Goal: Transaction & Acquisition: Purchase product/service

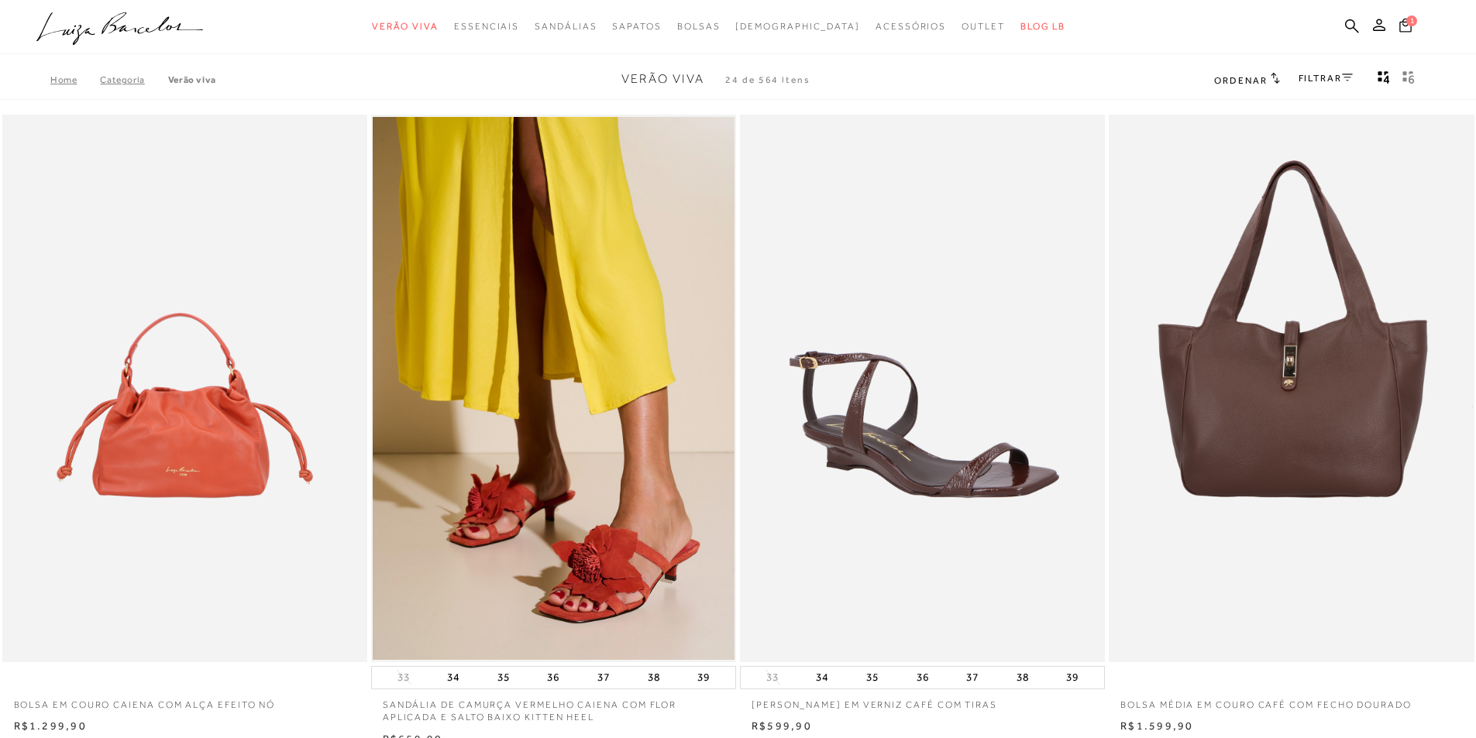
click at [1405, 25] on icon at bounding box center [1405, 25] width 12 height 14
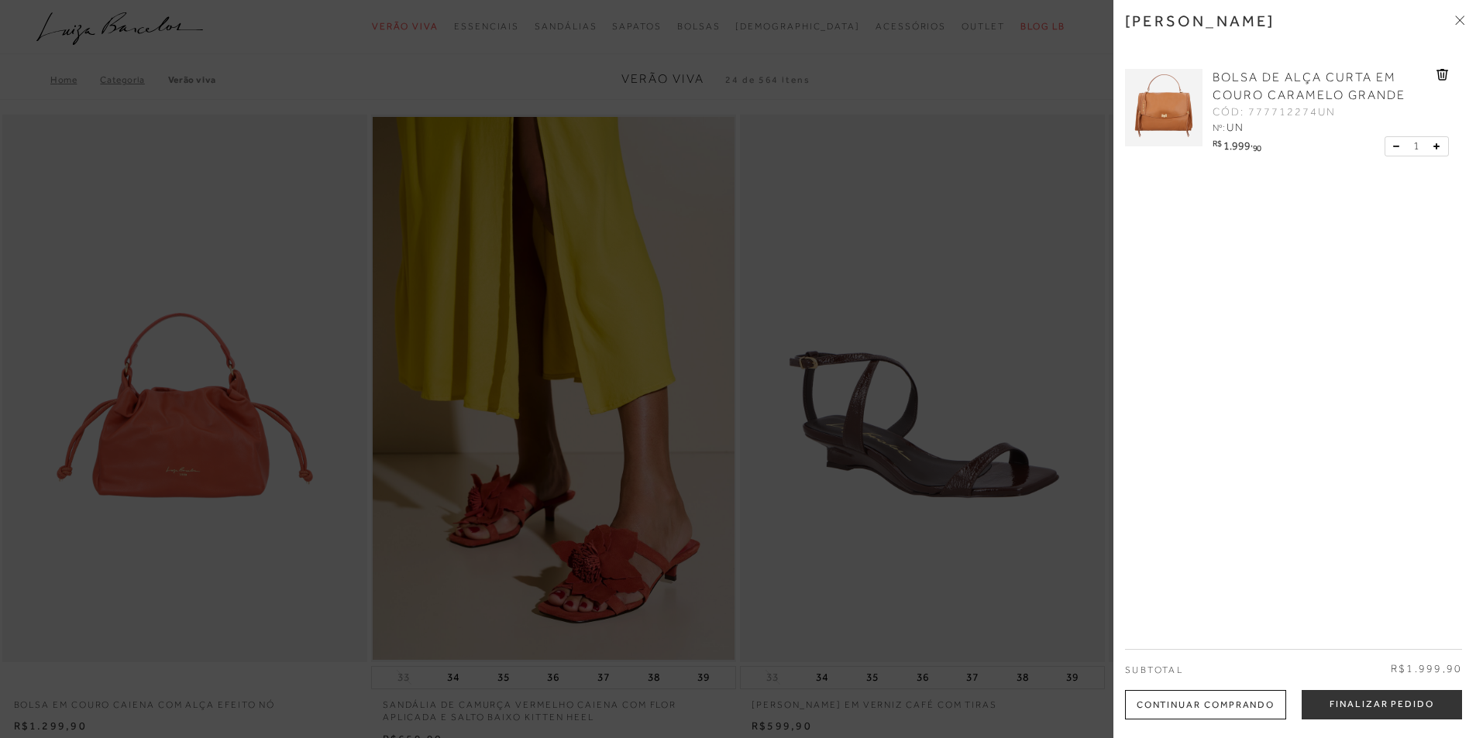
click at [1463, 21] on icon at bounding box center [1459, 19] width 9 height 9
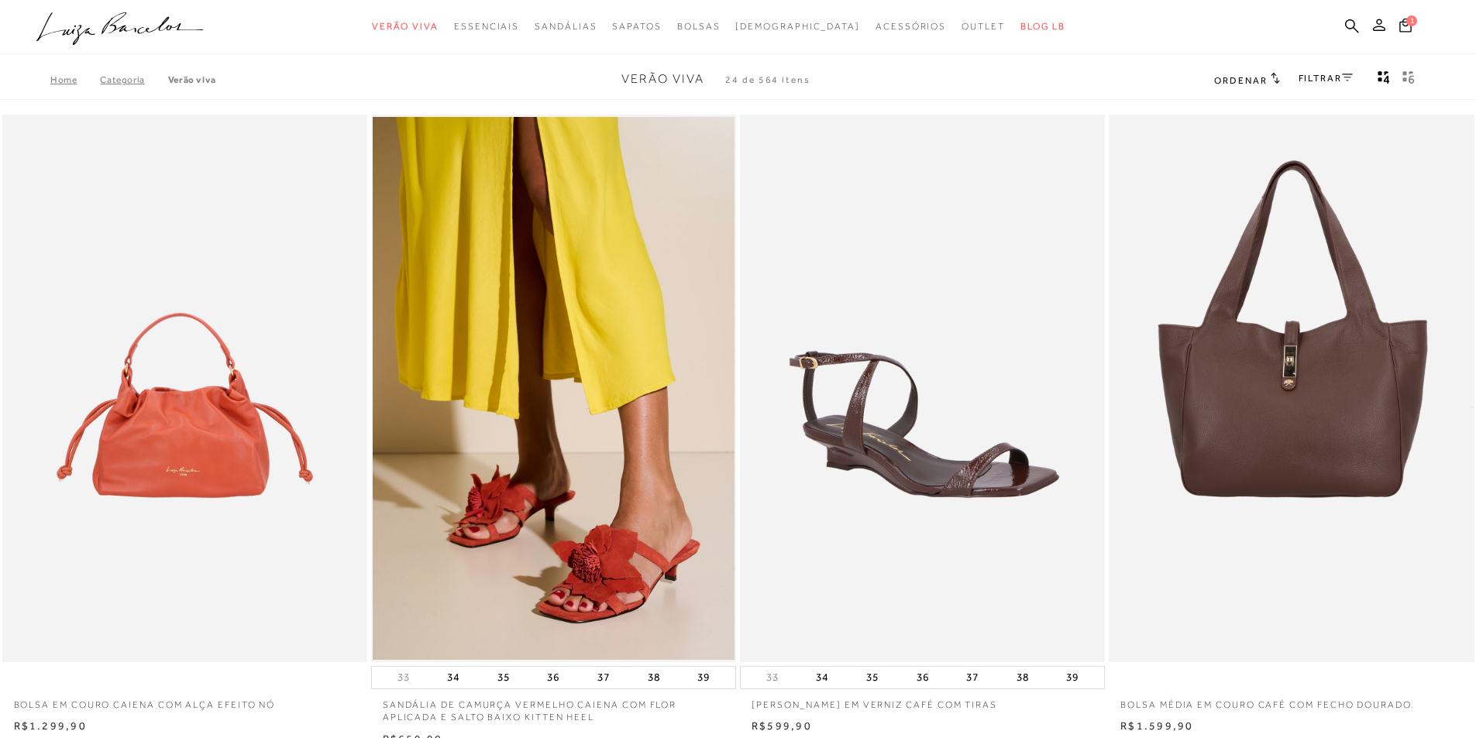
click at [1378, 23] on icon at bounding box center [1379, 25] width 12 height 12
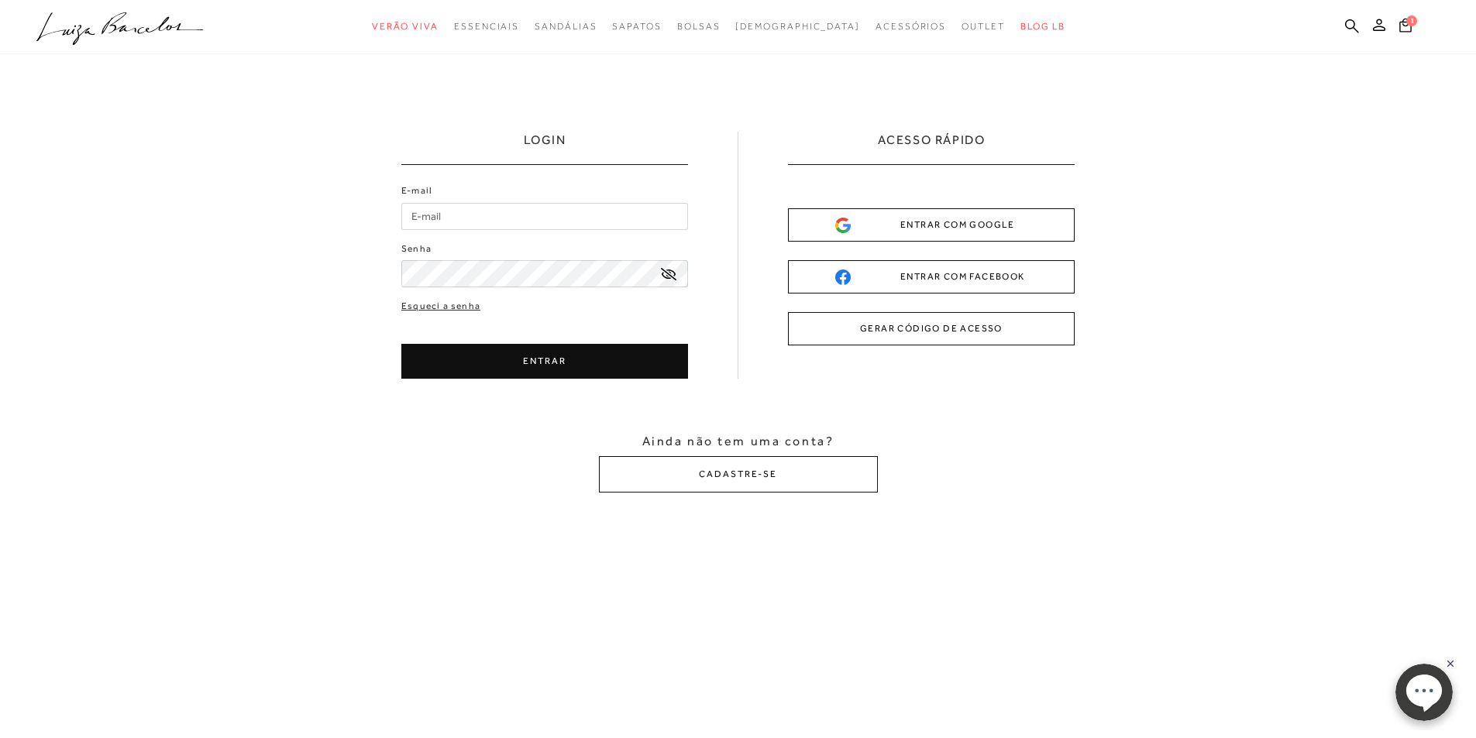
click at [438, 225] on input "E-mail" at bounding box center [544, 216] width 287 height 27
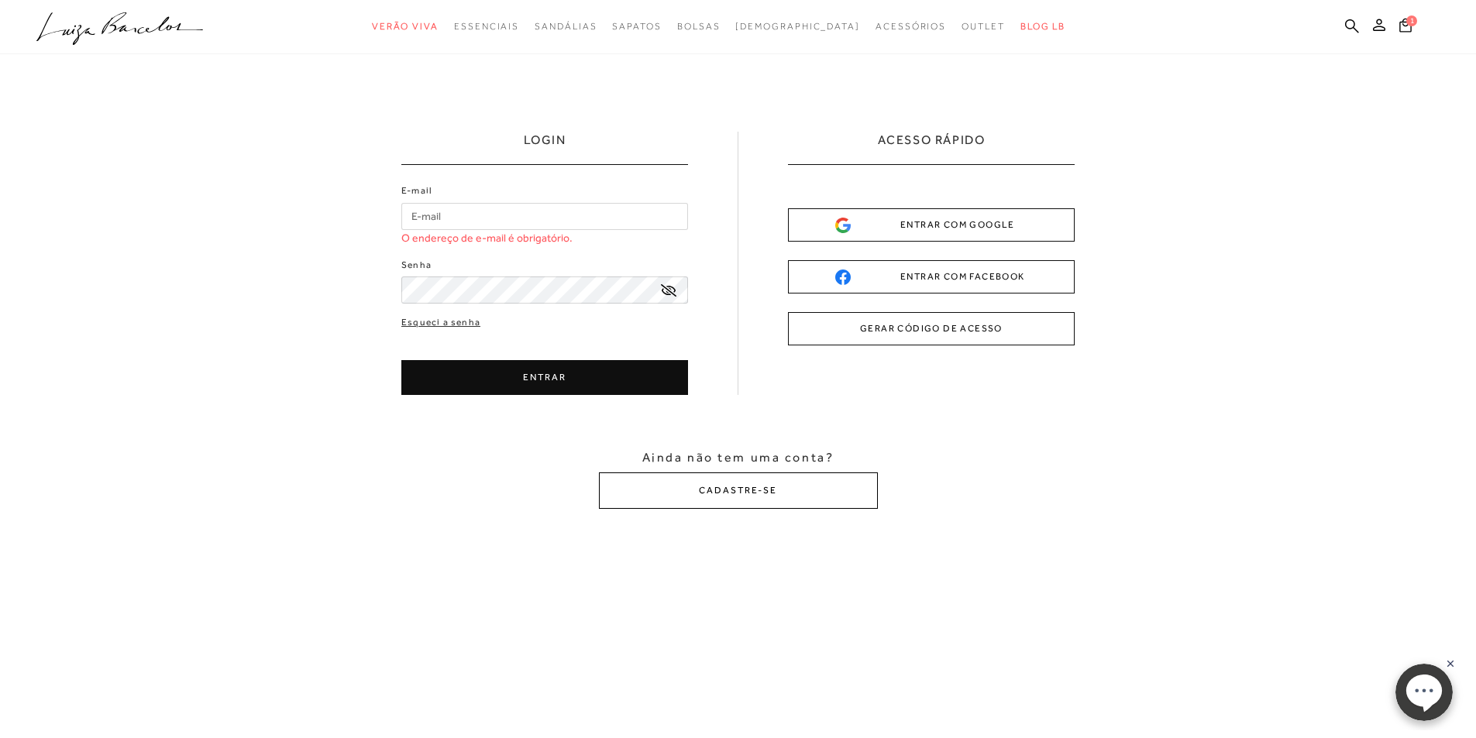
click at [770, 473] on button "CADASTRE-SE" at bounding box center [738, 490] width 279 height 36
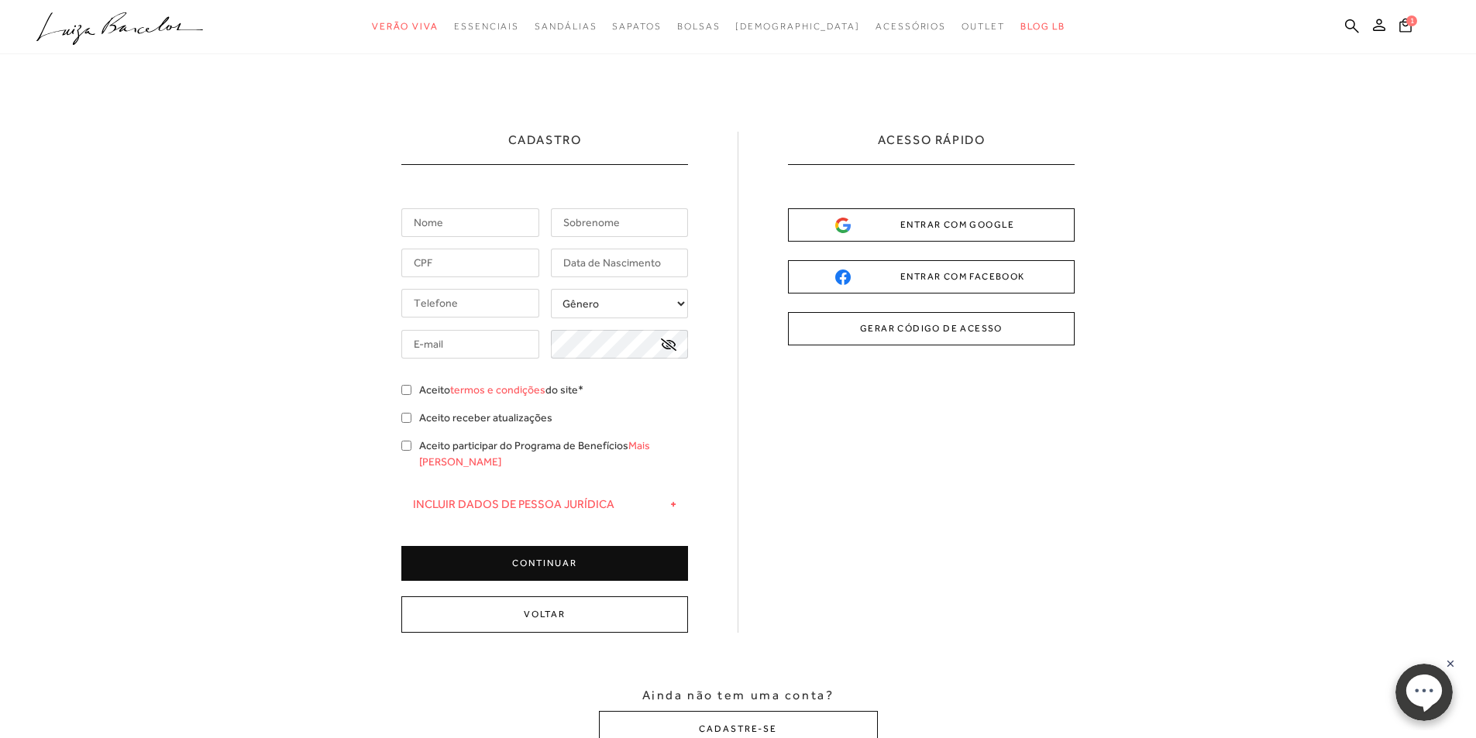
click at [411, 213] on input "text" at bounding box center [470, 222] width 138 height 29
click at [478, 232] on input "text" at bounding box center [470, 222] width 138 height 29
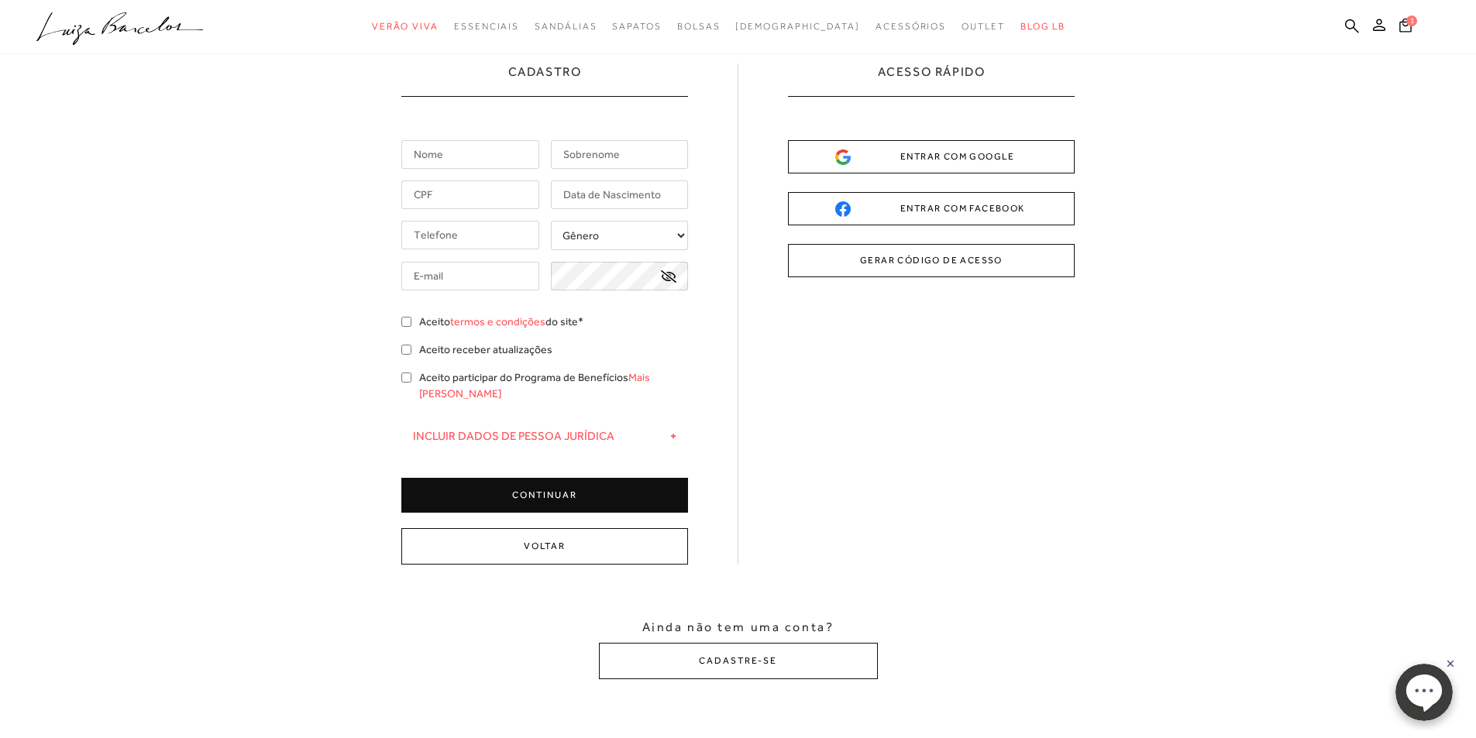
scroll to position [67, 0]
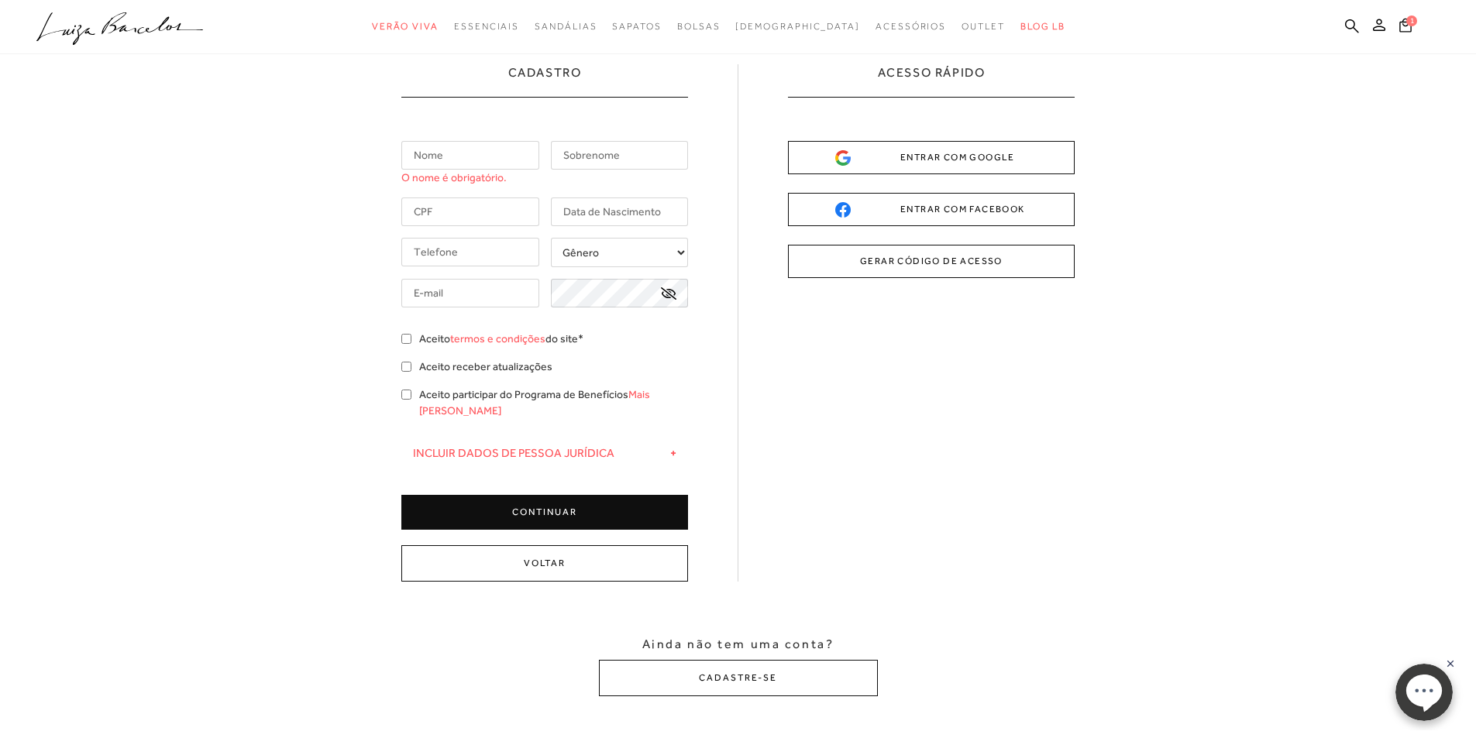
click at [491, 156] on input "text" at bounding box center [470, 155] width 138 height 29
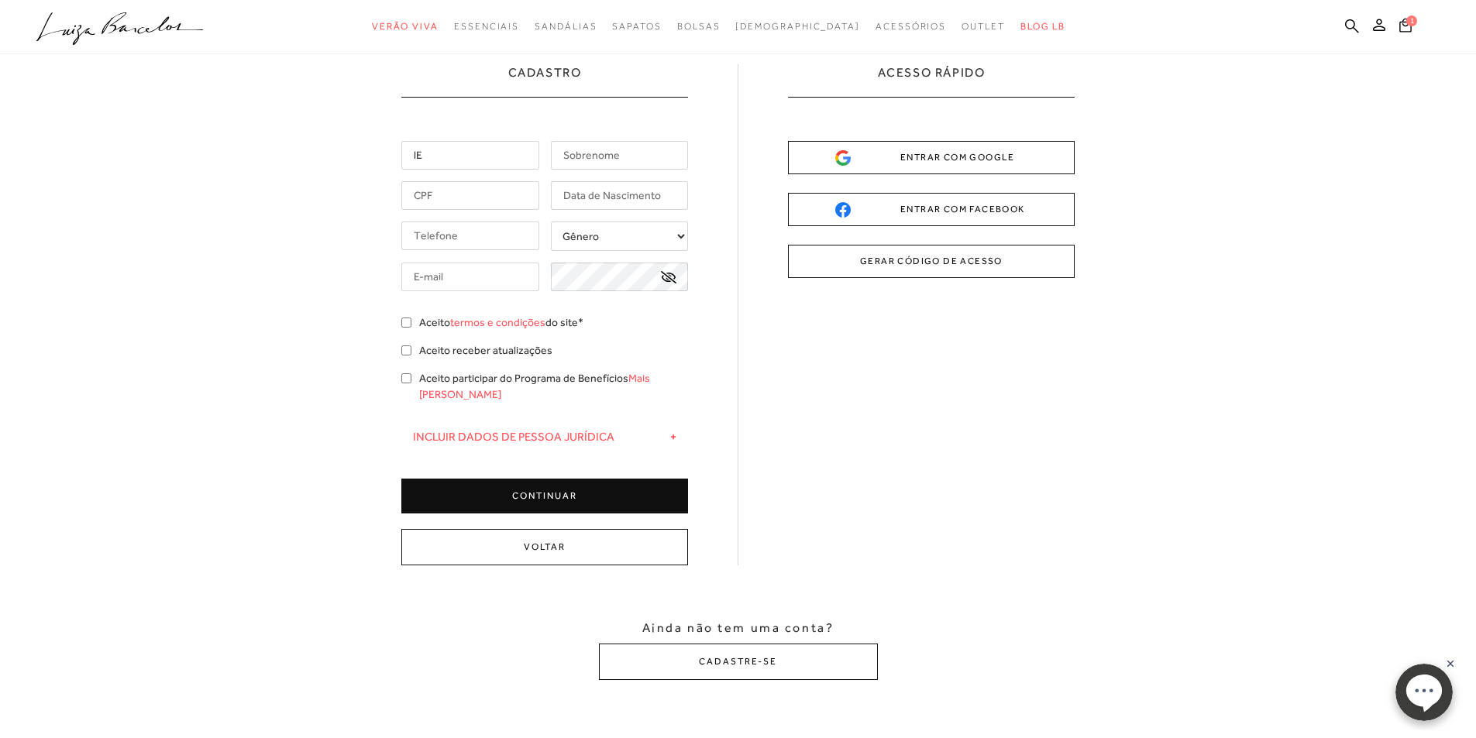
type input "l"
type input "Leidiane"
click at [579, 167] on input "text" at bounding box center [620, 155] width 138 height 29
type input "[PERSON_NAME]"
click at [461, 194] on input "text" at bounding box center [470, 195] width 138 height 29
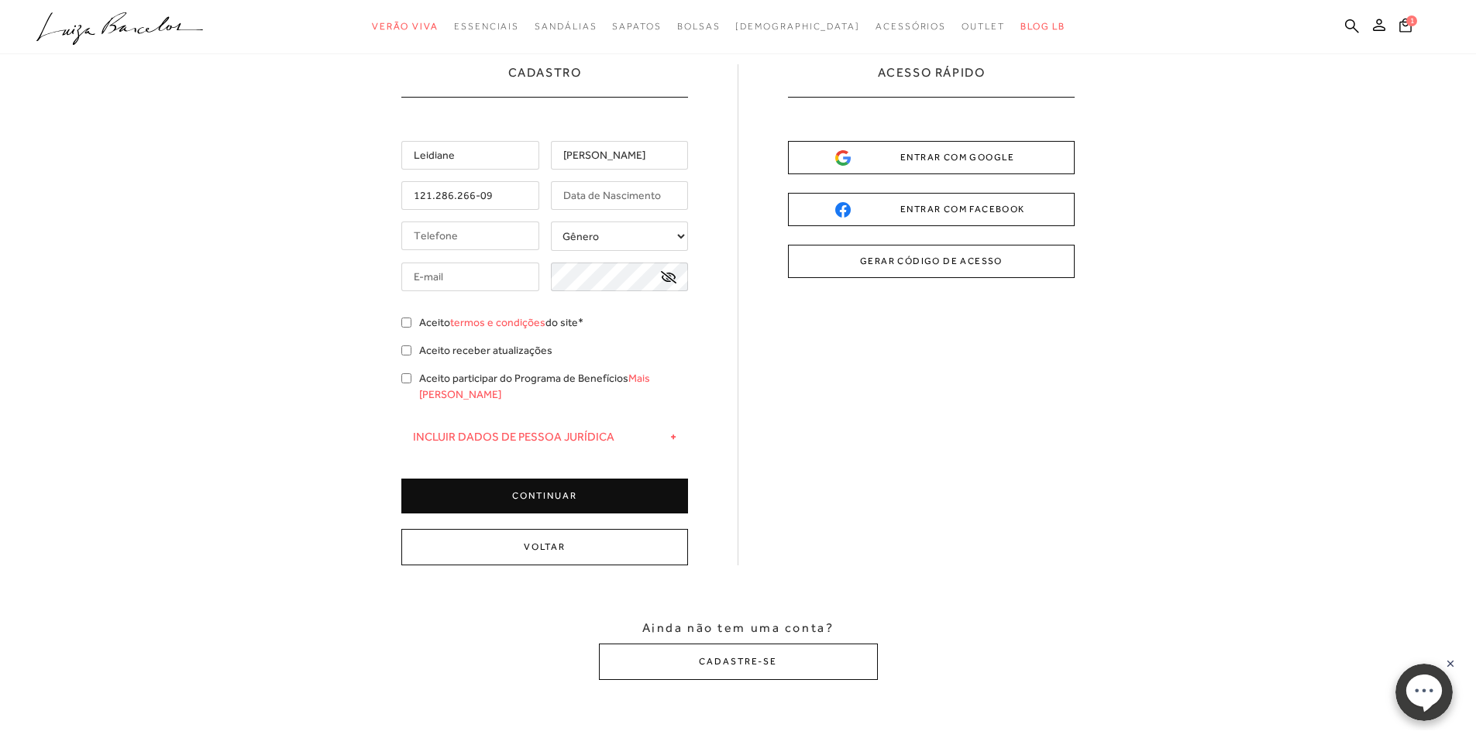
type input "121.286.266-09"
click at [597, 201] on input "text" at bounding box center [620, 195] width 138 height 29
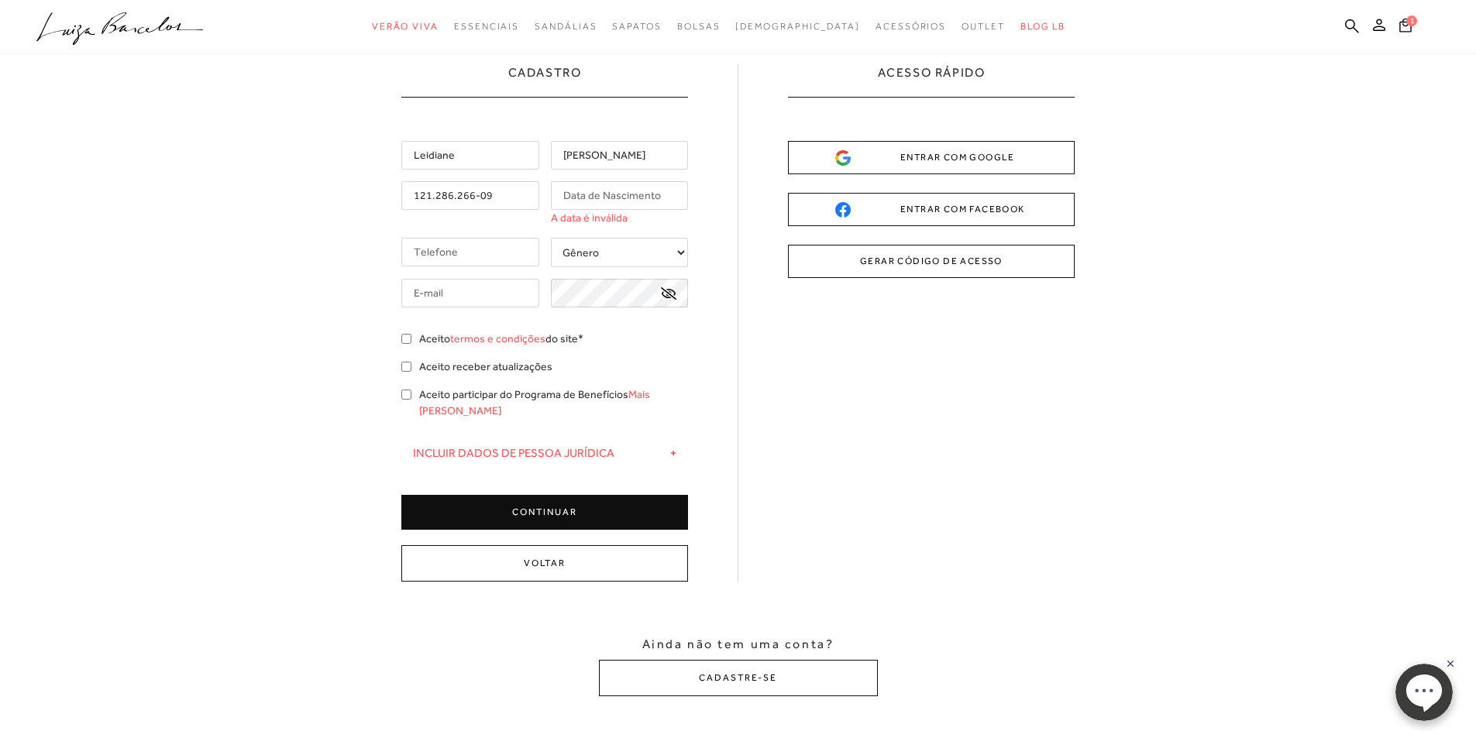
click at [503, 225] on div "Leidiane Silva Dutra 121.286.266-09 A data é inválida Gênero" at bounding box center [544, 335] width 287 height 389
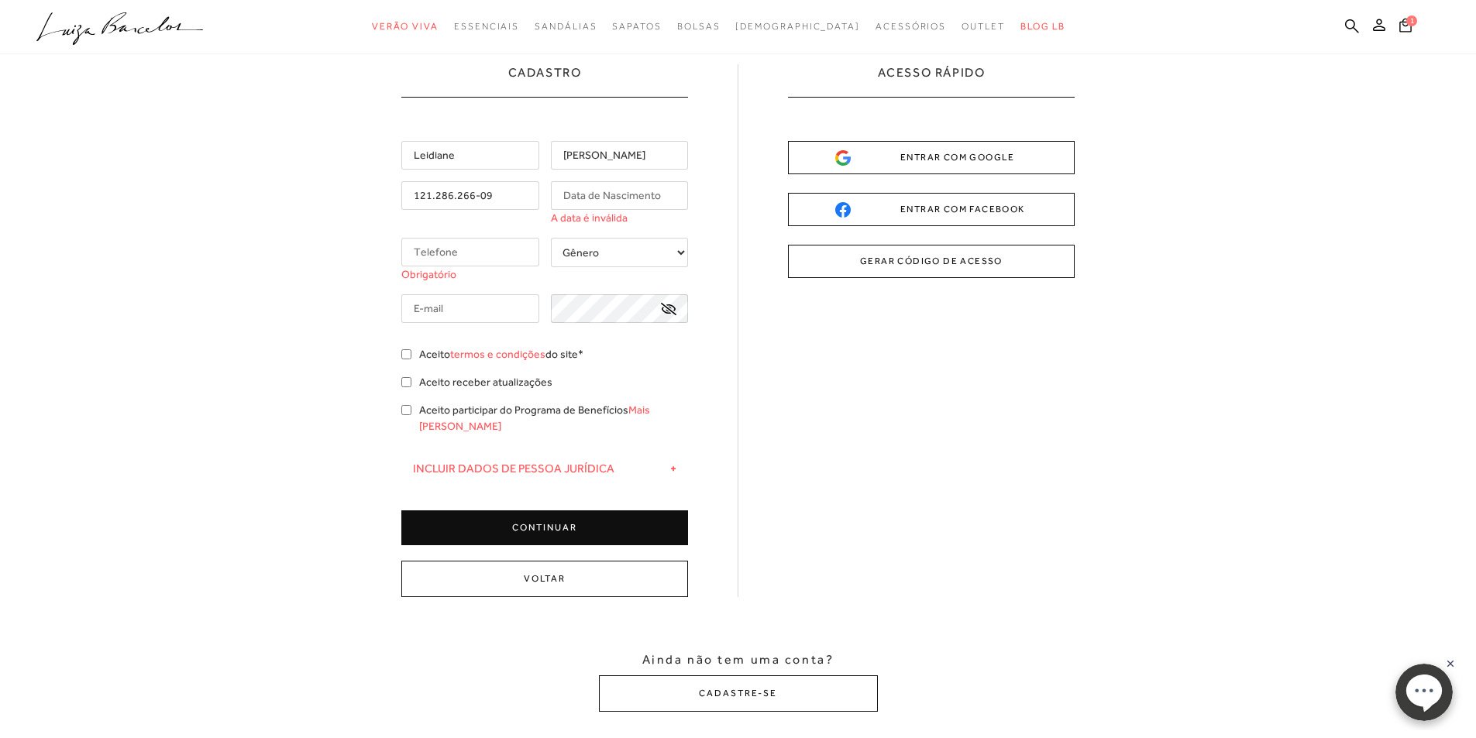
click at [596, 242] on select "Gênero Feminino Masculino" at bounding box center [620, 252] width 138 height 29
select select
click at [551, 238] on select "Gênero Feminino Masculino" at bounding box center [620, 252] width 138 height 29
click at [471, 258] on input "tel" at bounding box center [470, 252] width 138 height 29
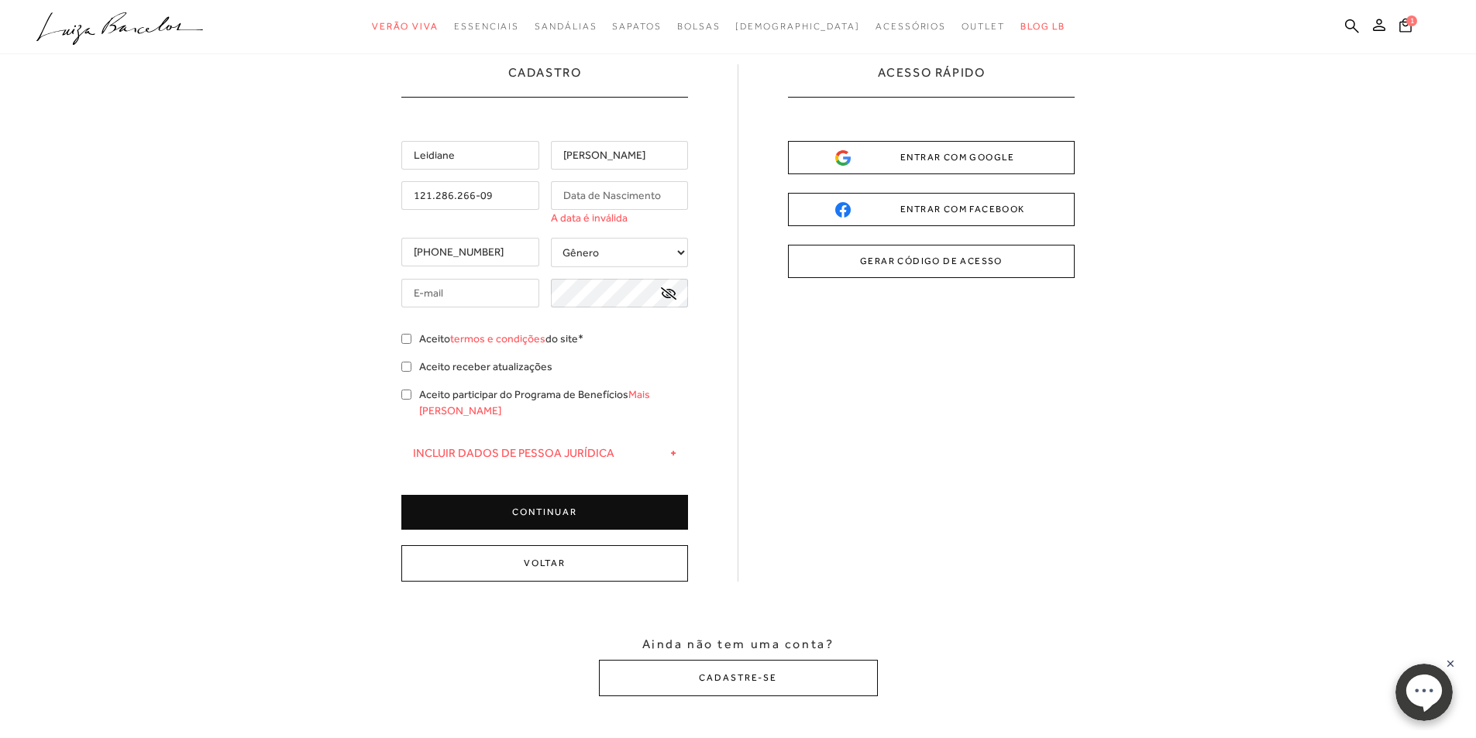
type input "[PHONE_NUMBER]"
click at [482, 291] on input "text" at bounding box center [470, 293] width 138 height 29
click at [588, 190] on input "text" at bounding box center [620, 195] width 138 height 29
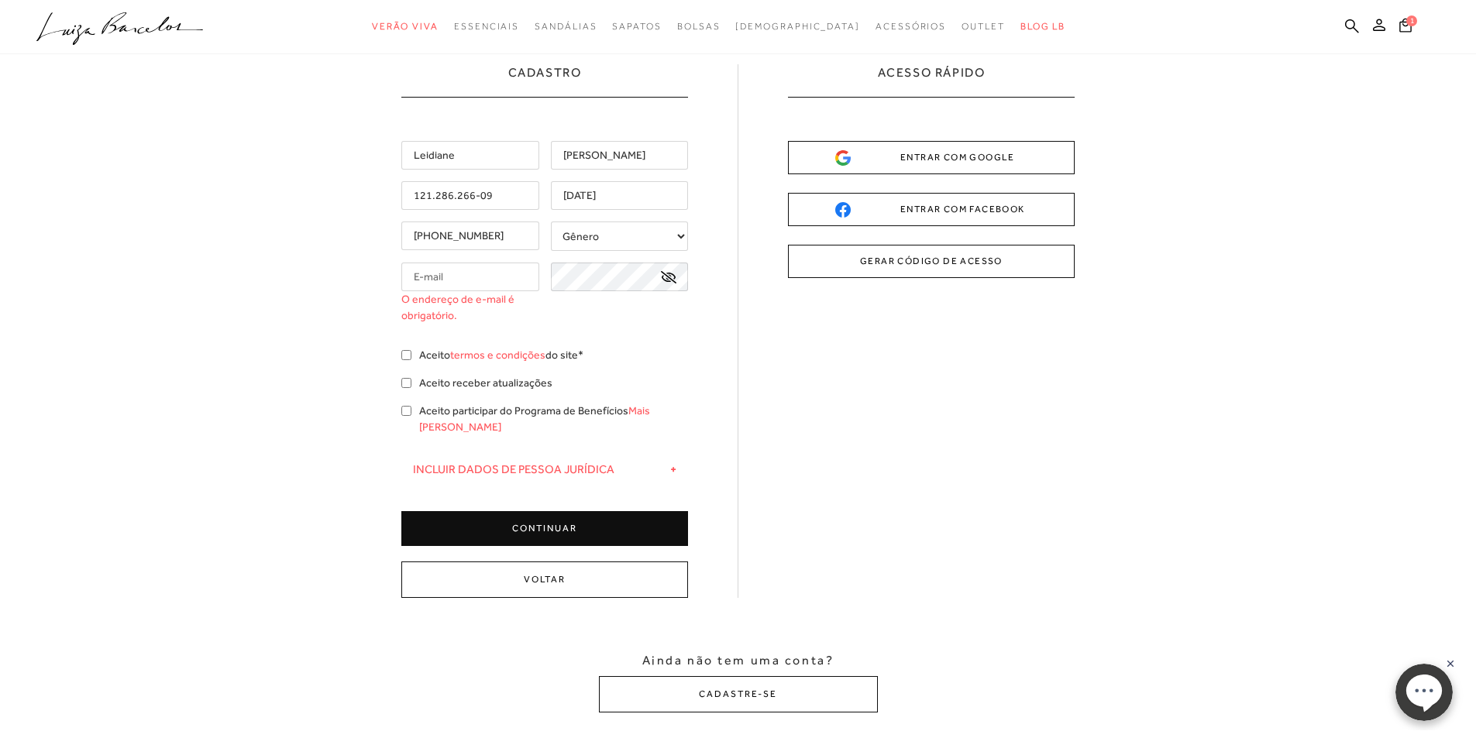
type input "19/05/1993"
click at [488, 271] on input "text" at bounding box center [470, 277] width 138 height 29
click at [478, 281] on input "text" at bounding box center [470, 277] width 138 height 29
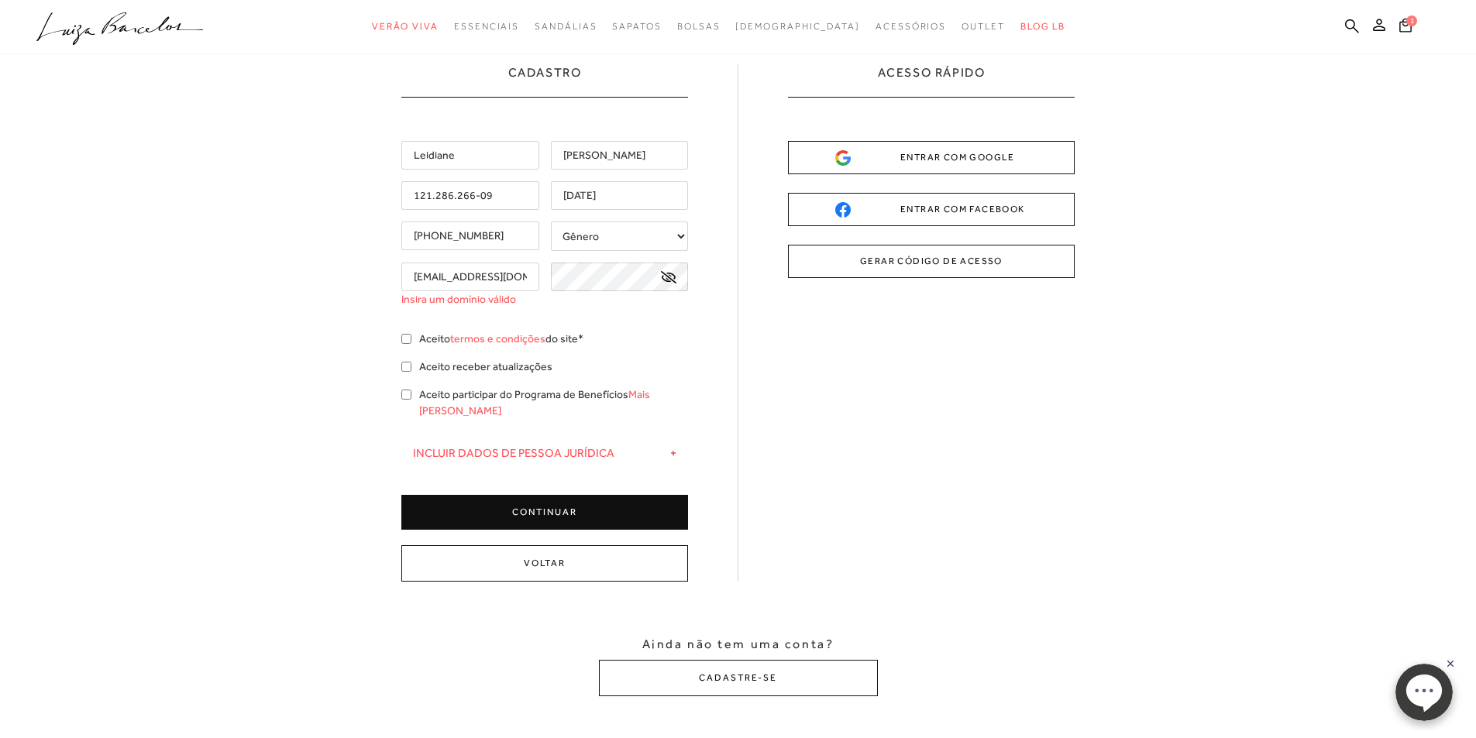
scroll to position [0, 5]
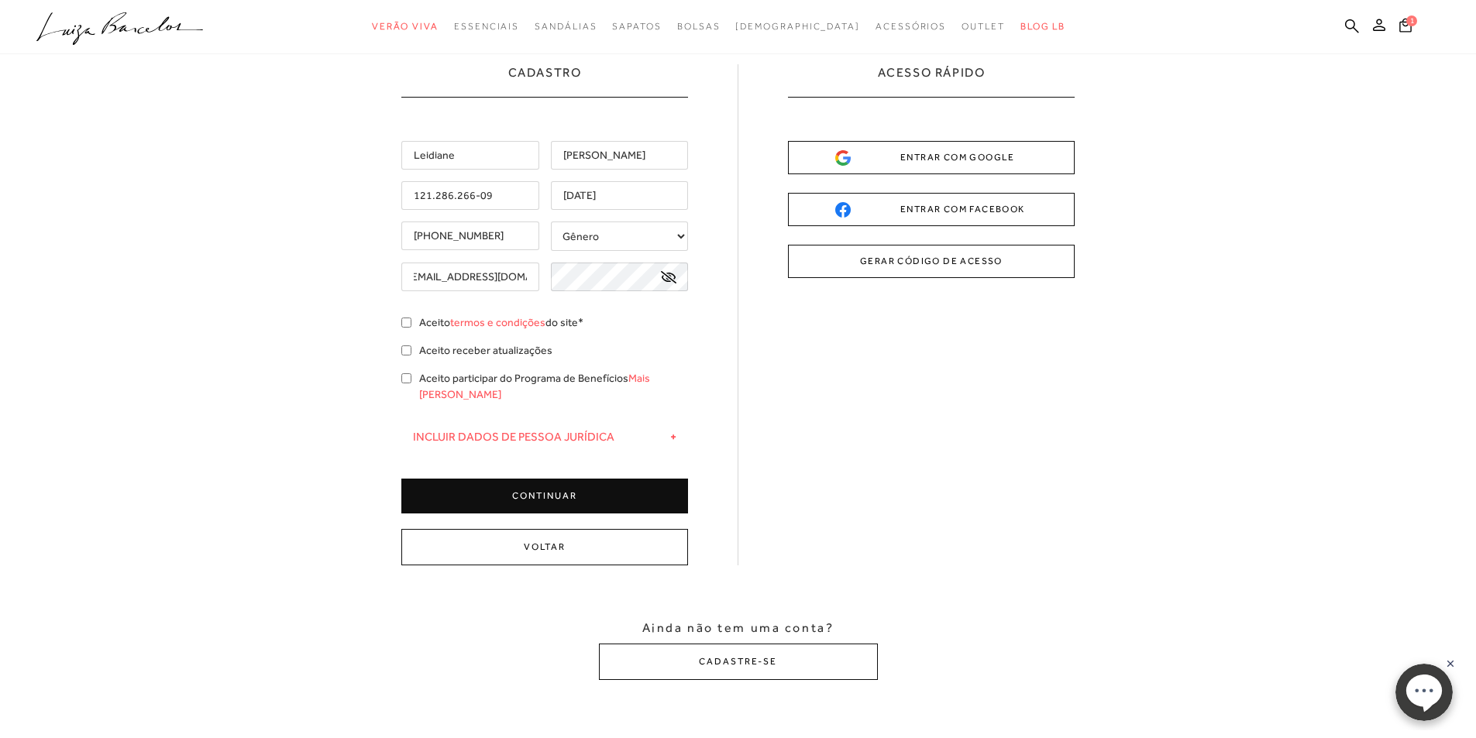
type input "leidinha_w@hotmail.com"
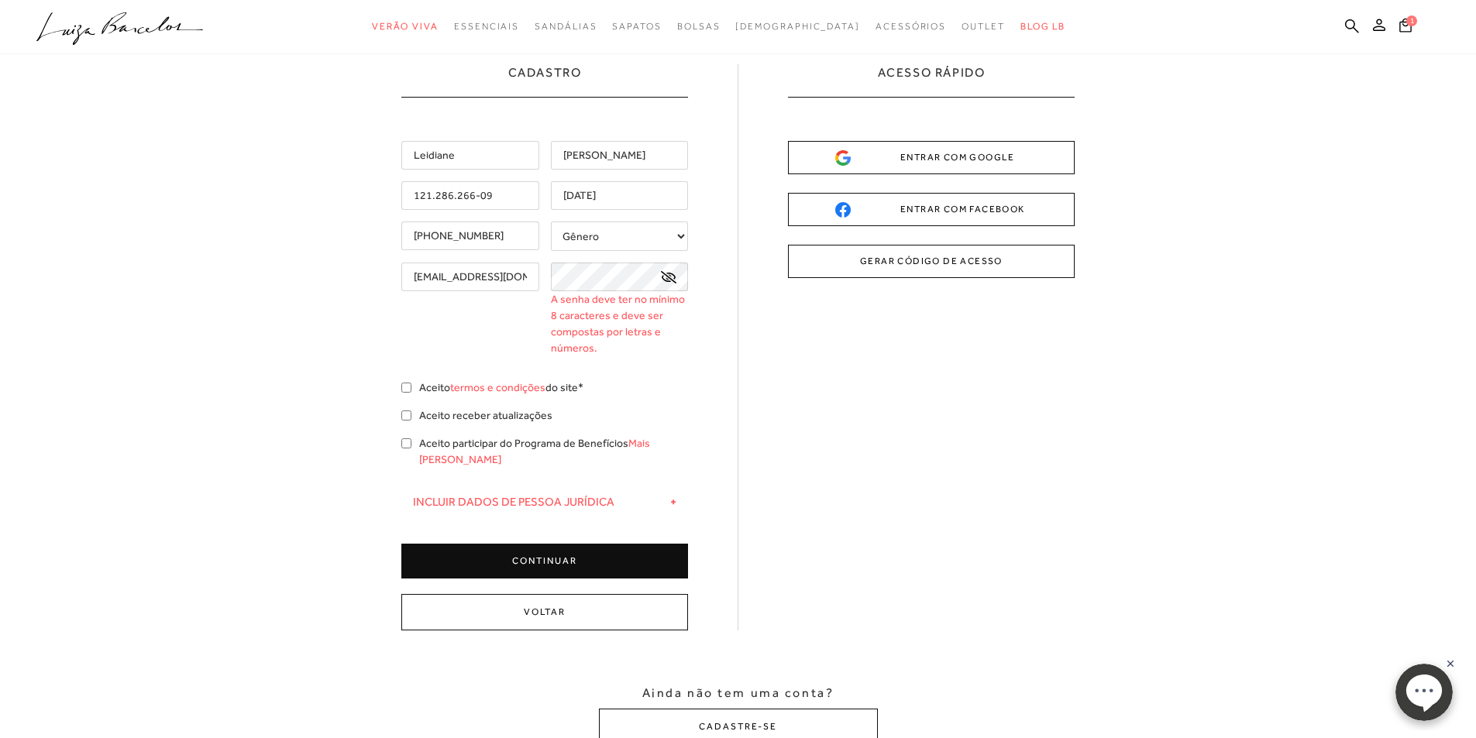
click at [675, 271] on icon at bounding box center [668, 277] width 15 height 12
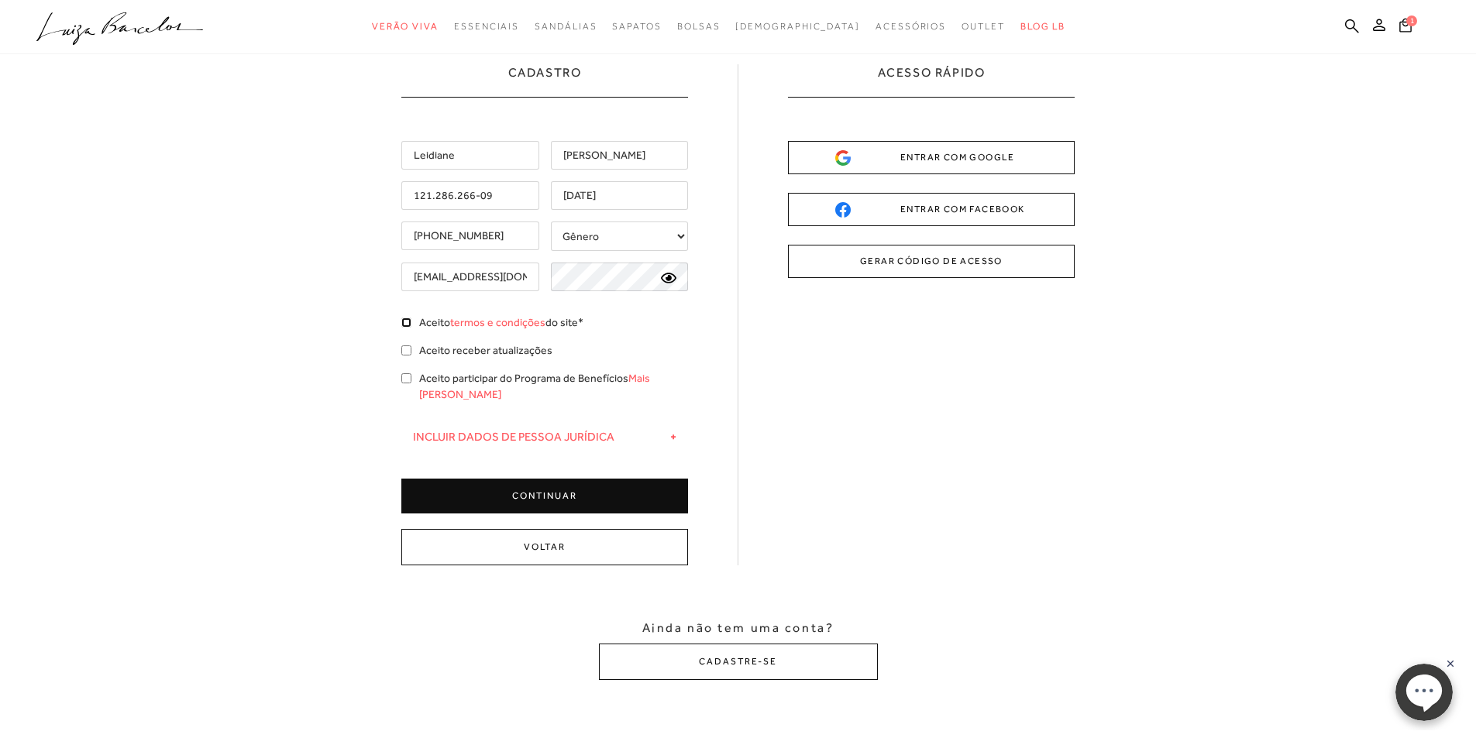
click at [407, 321] on input "Aceito termos e condições do site*" at bounding box center [406, 323] width 10 height 10
checkbox input "true"
click at [545, 486] on button "CONTINUAR" at bounding box center [544, 496] width 287 height 35
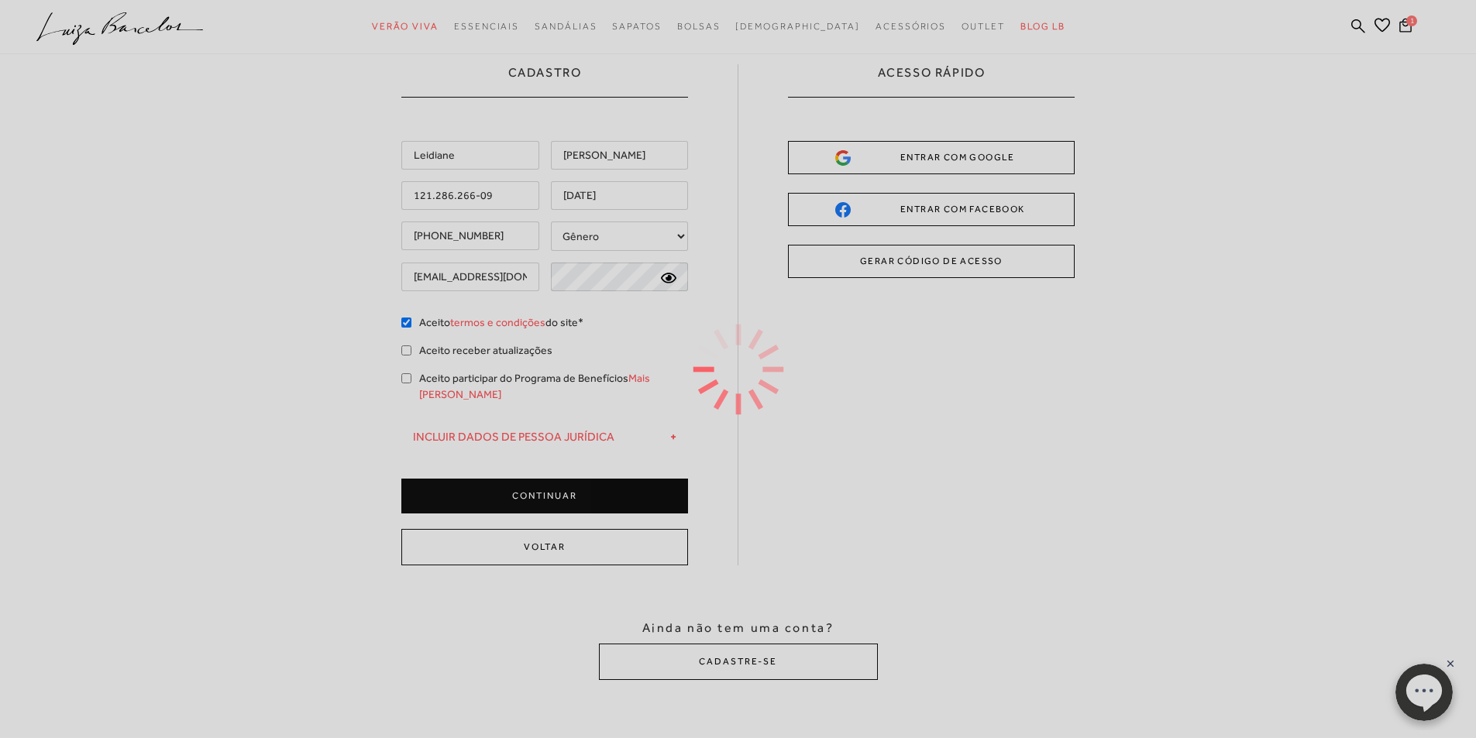
type input "Leidiane"
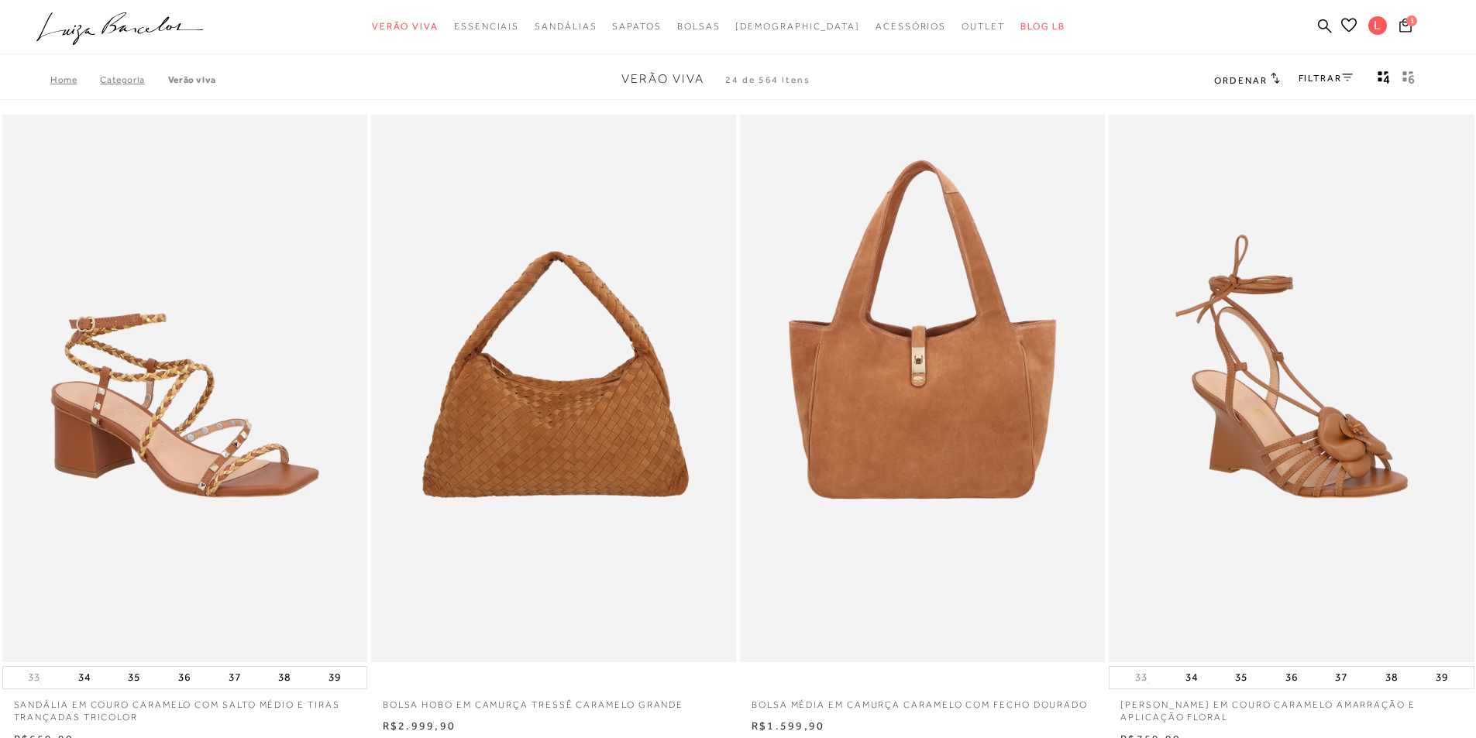
click at [98, 30] on icon ".a{fill-rule:evenodd;}" at bounding box center [119, 28] width 167 height 33
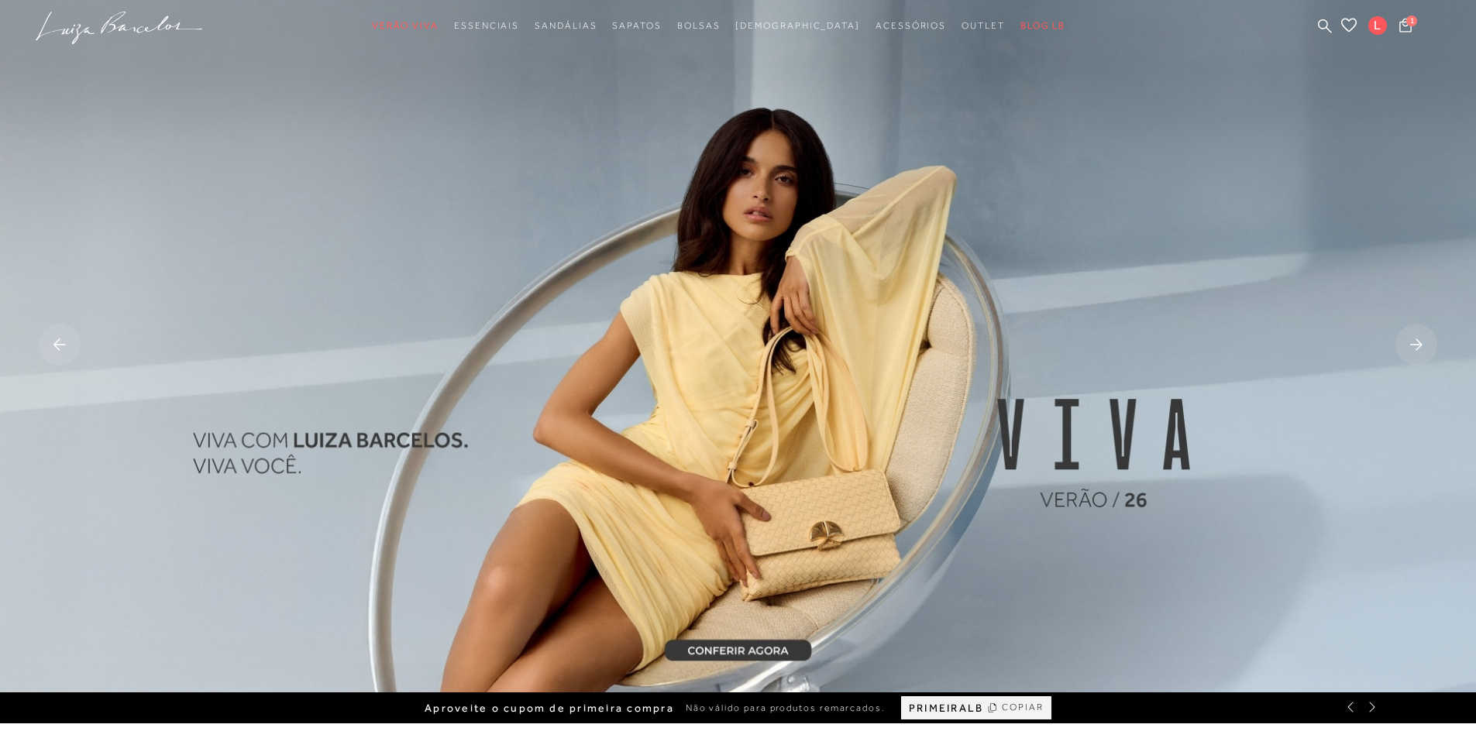
click at [1019, 700] on span "COPIAR" at bounding box center [1023, 707] width 42 height 15
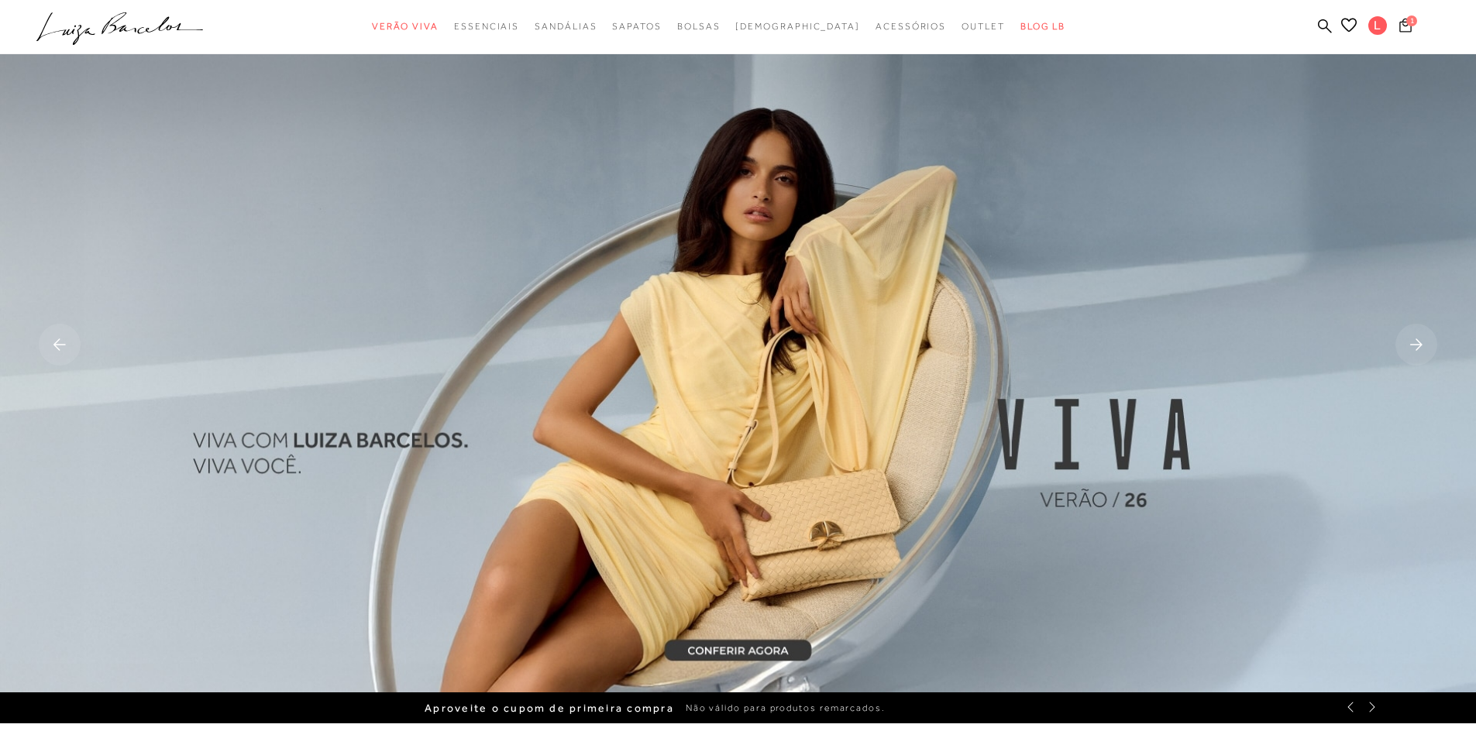
click at [1410, 19] on span "1" at bounding box center [1411, 20] width 11 height 11
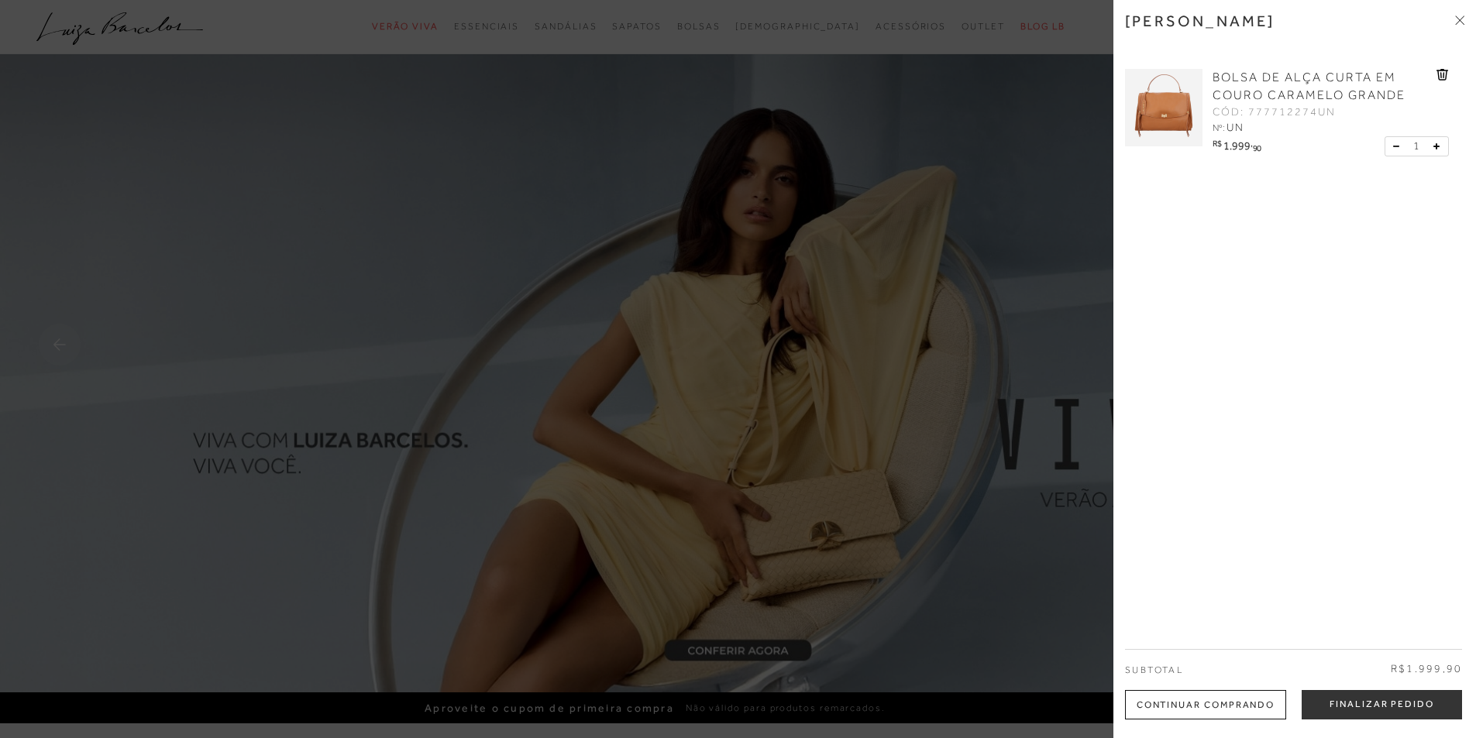
click at [1387, 710] on button "Finalizar Pedido" at bounding box center [1381, 704] width 160 height 29
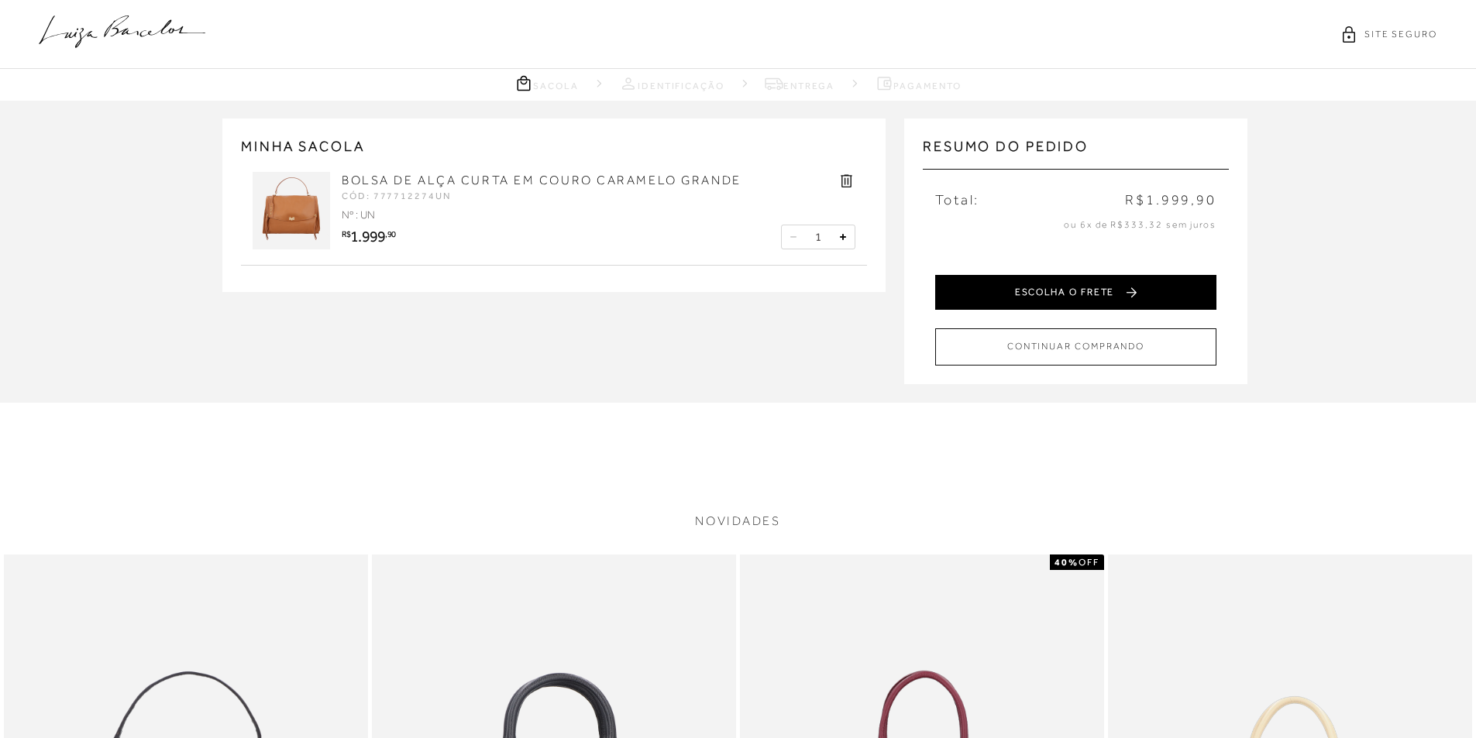
click at [1095, 297] on button "ESCOLHA O FRETE" at bounding box center [1075, 292] width 281 height 35
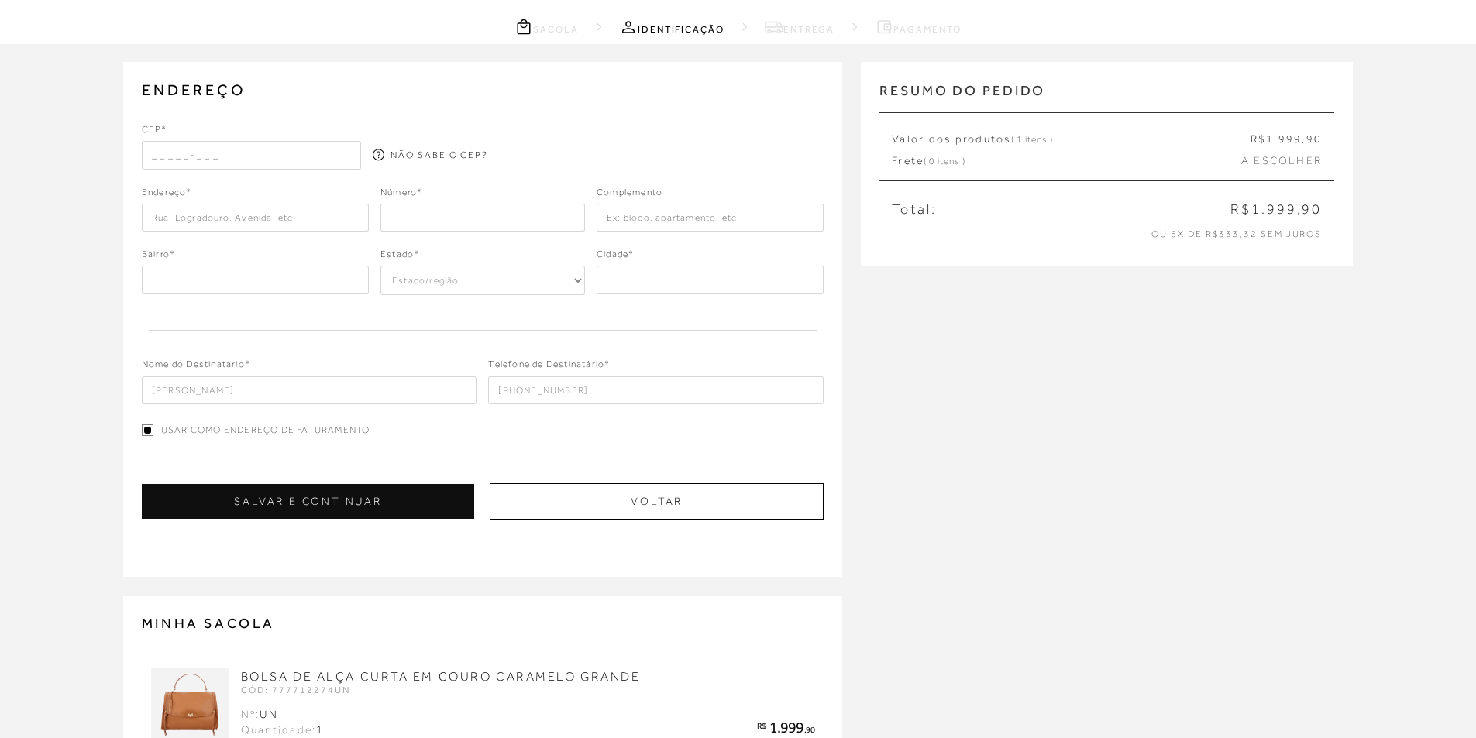
scroll to position [56, 0]
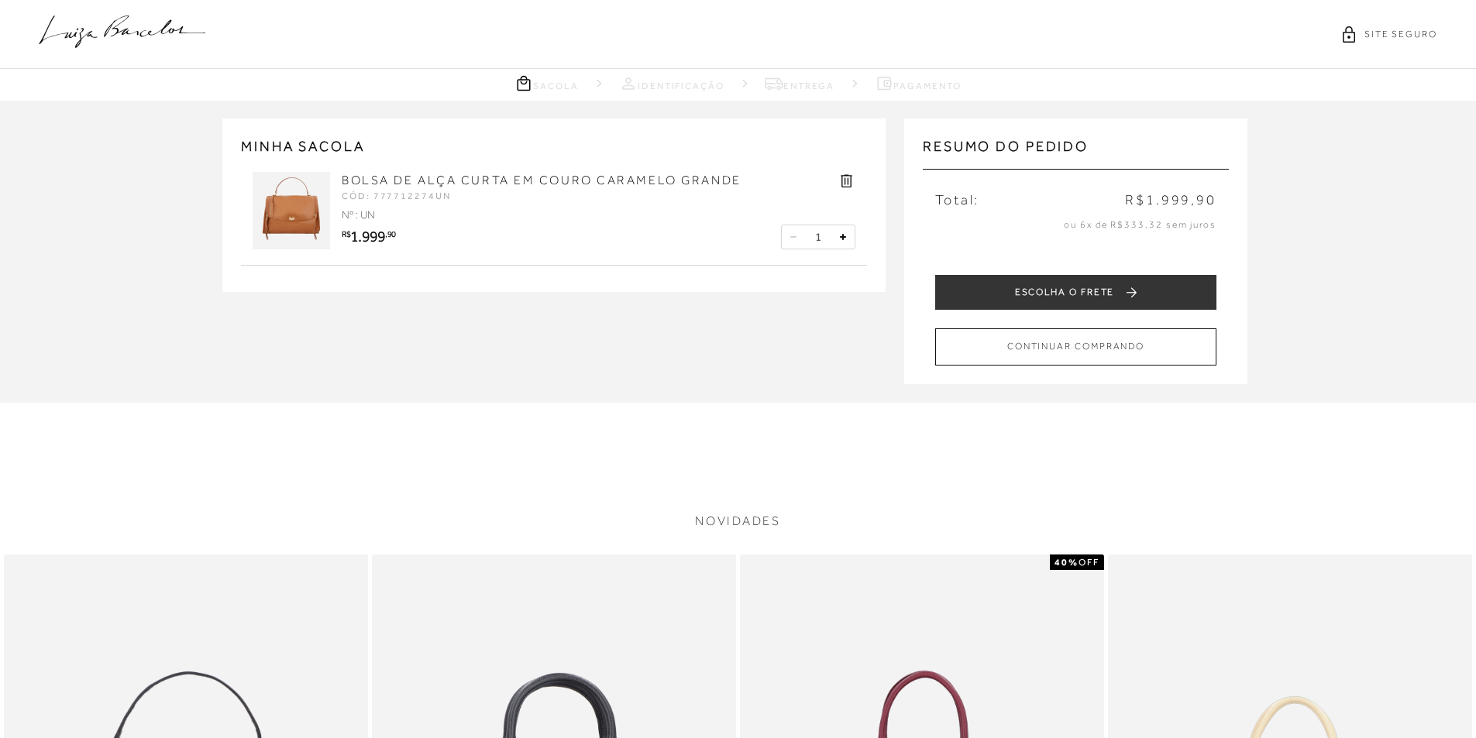
click at [552, 259] on div "BOLSA DE ALÇA CURTA EM COURO CARAMELO GRANDE CÓD: 777712274UN PERSONALIZADO Nº …" at bounding box center [554, 210] width 626 height 109
click at [1106, 225] on p "ou 6x de R$333,32 sem juros" at bounding box center [1075, 224] width 281 height 13
click at [1162, 205] on span "R$1.999,90" at bounding box center [1170, 200] width 91 height 19
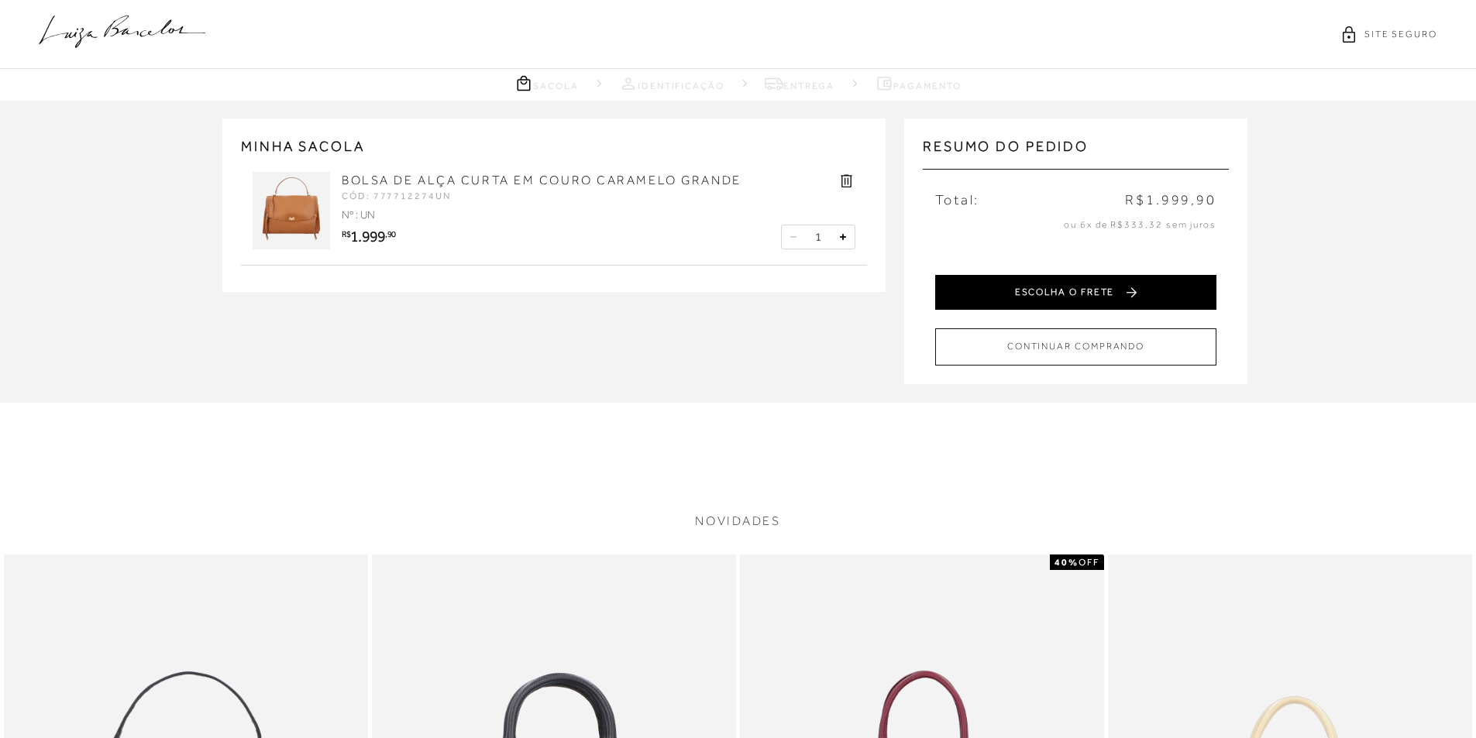
click at [1094, 286] on button "ESCOLHA O FRETE" at bounding box center [1075, 292] width 281 height 35
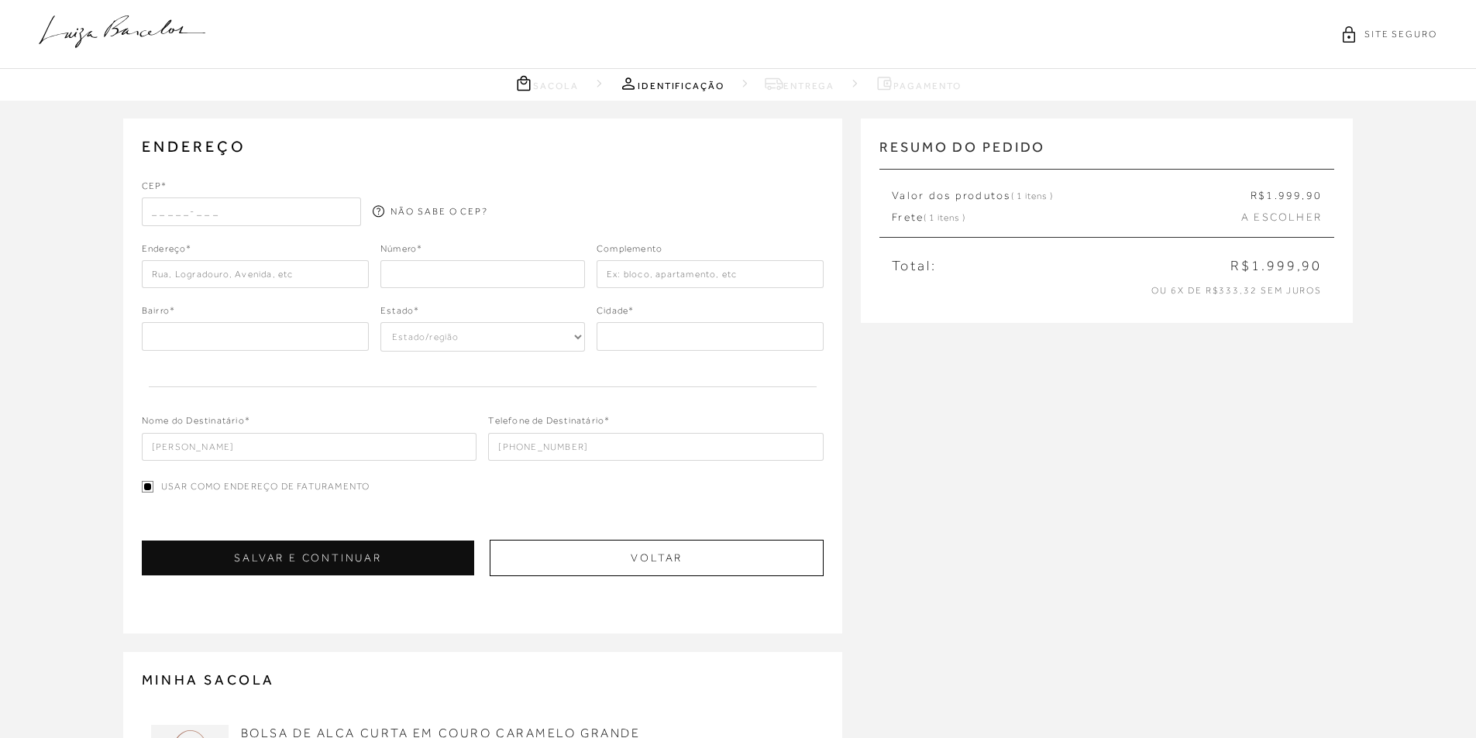
click at [184, 219] on input "text" at bounding box center [252, 212] width 220 height 28
type input "36900-019"
type input "Rua [PERSON_NAME]"
type input "Acre"
select select "AC"
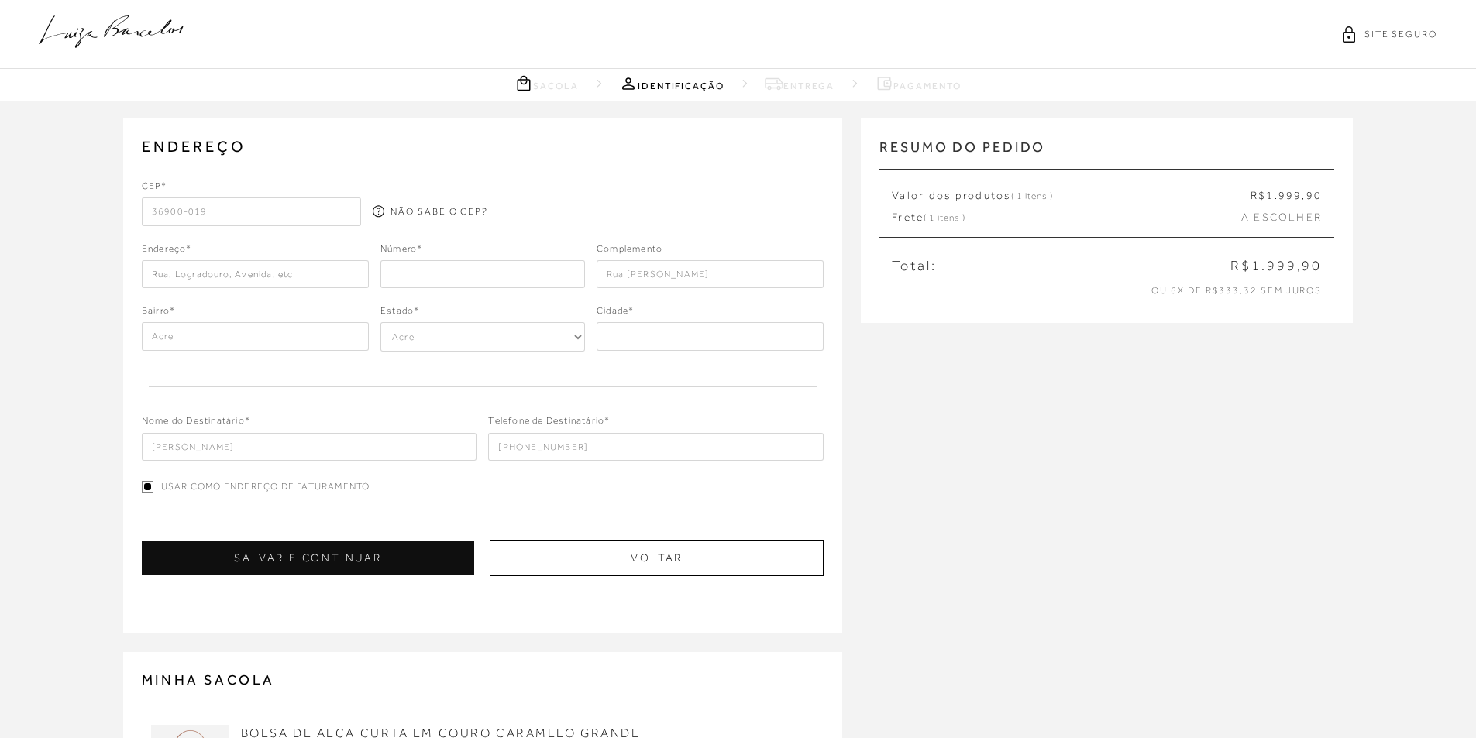
type input "Manhuaçu"
type input "Rua [PERSON_NAME]"
type input "Centro"
select select "MG"
click at [438, 280] on input "number" at bounding box center [482, 274] width 204 height 28
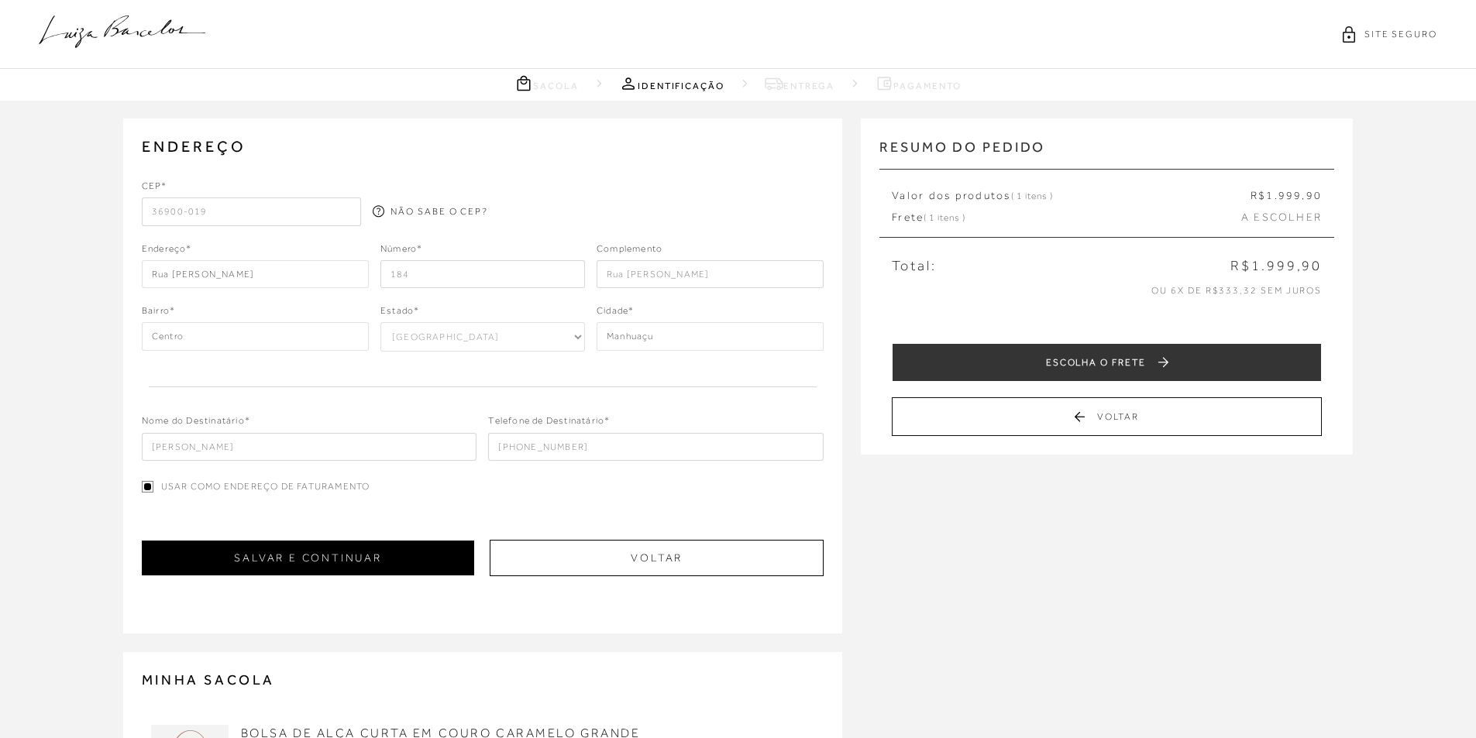
type input "184"
click at [407, 567] on button "SALVAR E CONTINUAR" at bounding box center [308, 558] width 333 height 35
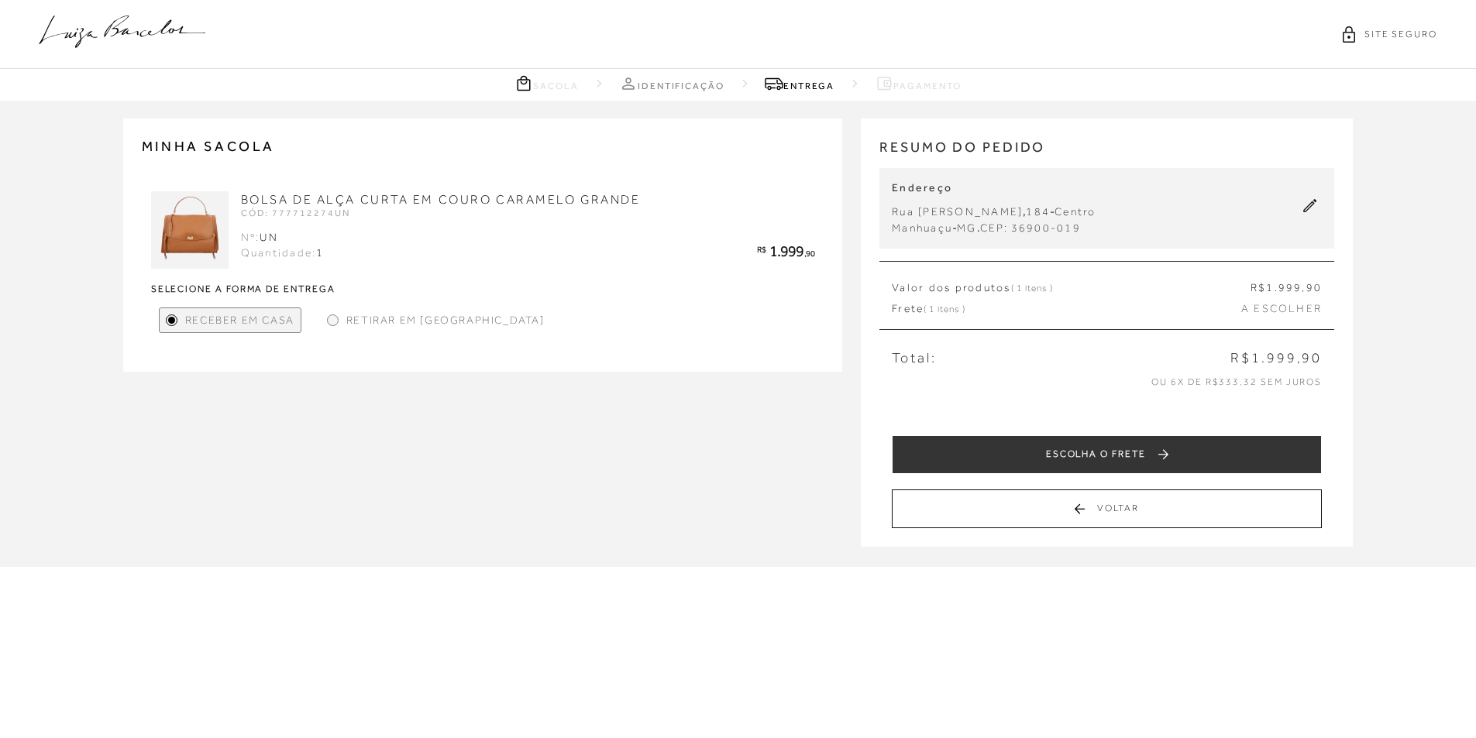
click at [1278, 311] on span "A ESCOLHER" at bounding box center [1281, 308] width 81 height 15
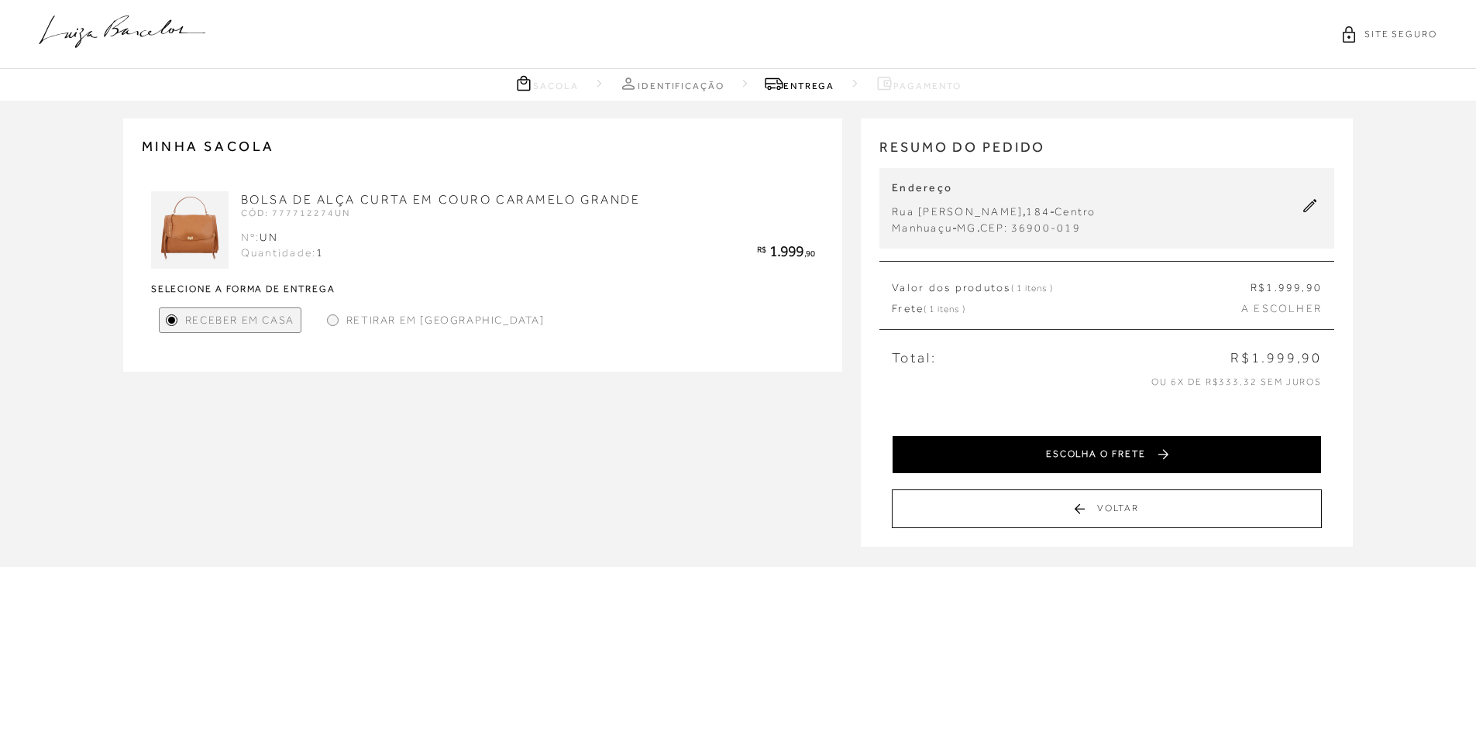
click at [1151, 449] on button "ESCOLHA O FRETE" at bounding box center [1107, 454] width 430 height 39
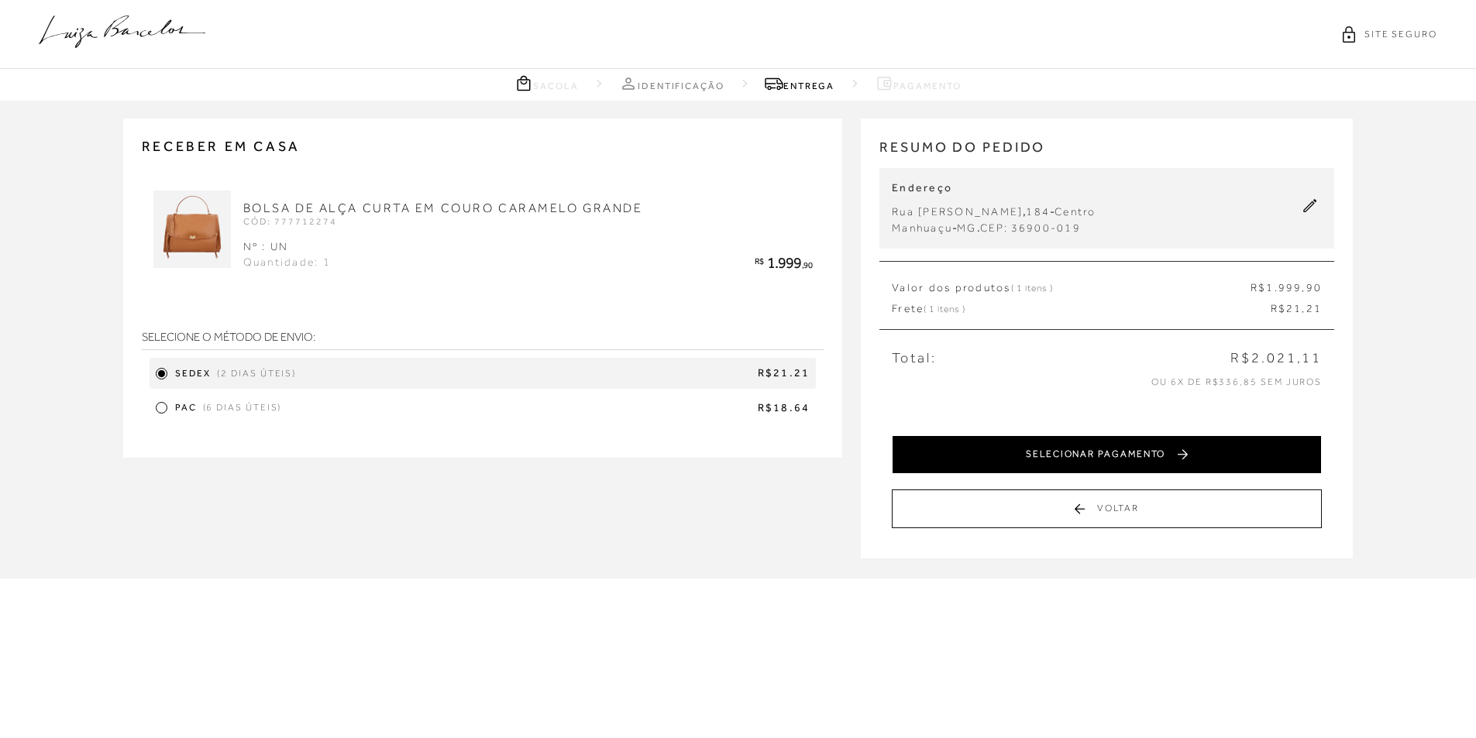
click at [1090, 454] on button "SELECIONAR PAGAMENTO" at bounding box center [1107, 454] width 430 height 39
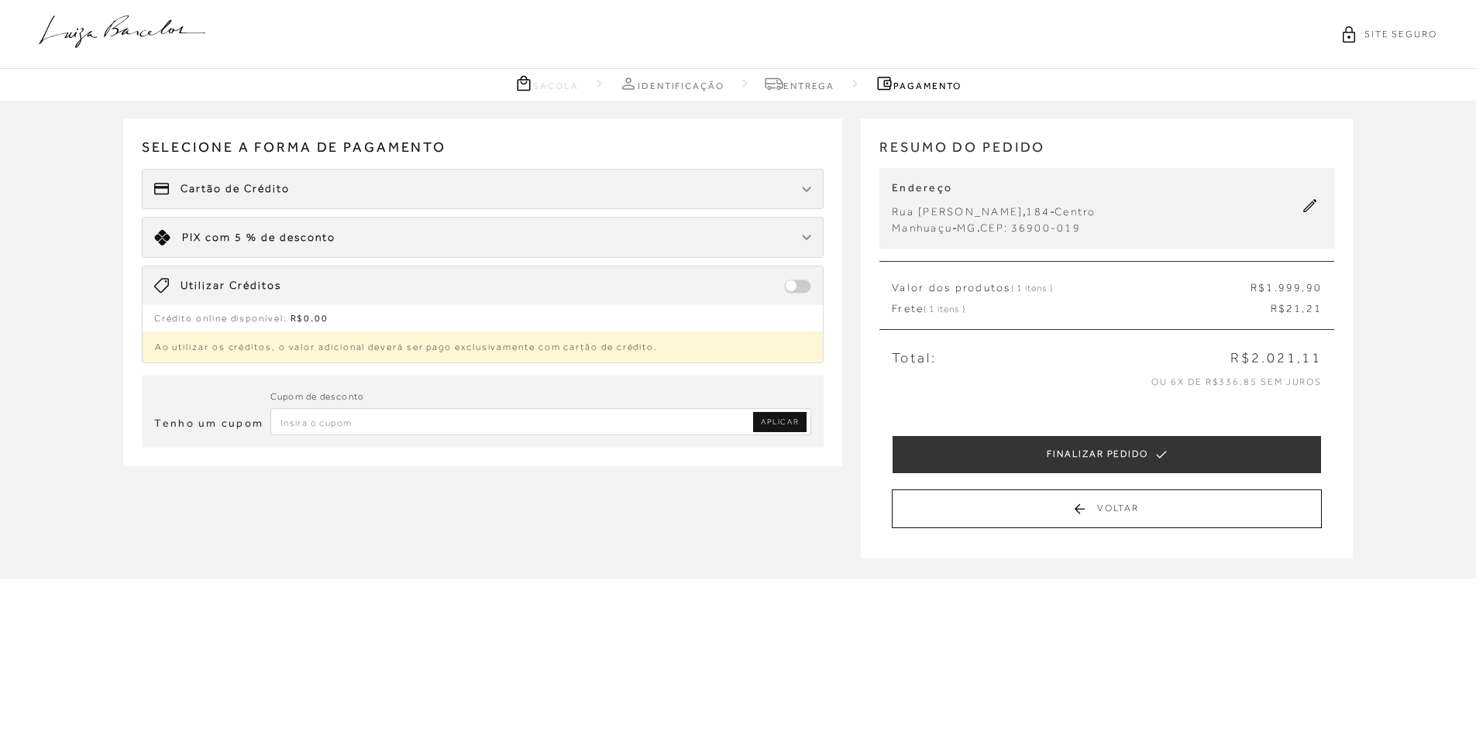
click at [290, 413] on input "Inserir Código da Promoção" at bounding box center [540, 421] width 541 height 27
paste input "PRIMEIRALB"
type input "PRIMEIRALB"
click at [773, 425] on span "APLICAR" at bounding box center [780, 422] width 38 height 11
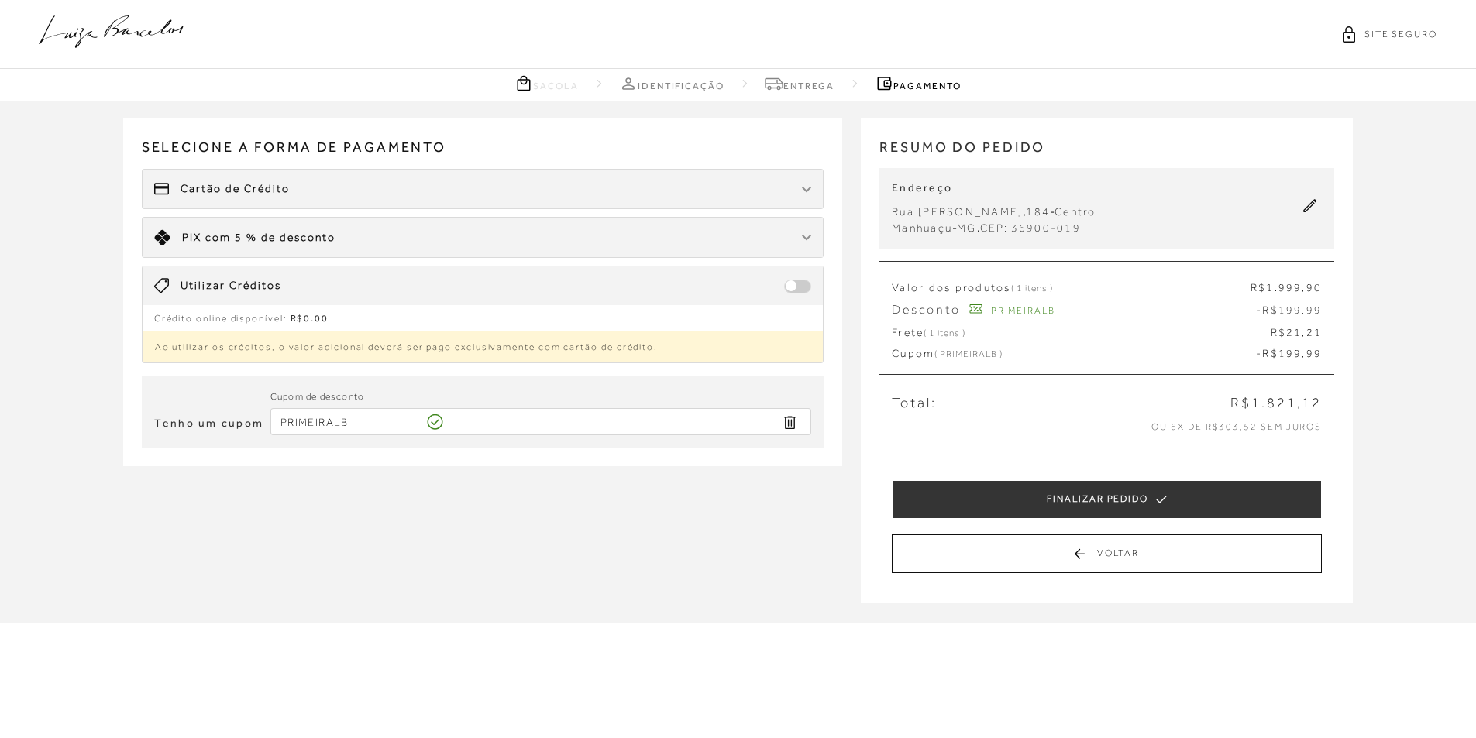
click at [311, 194] on div "Cartão de Crédito" at bounding box center [483, 189] width 681 height 39
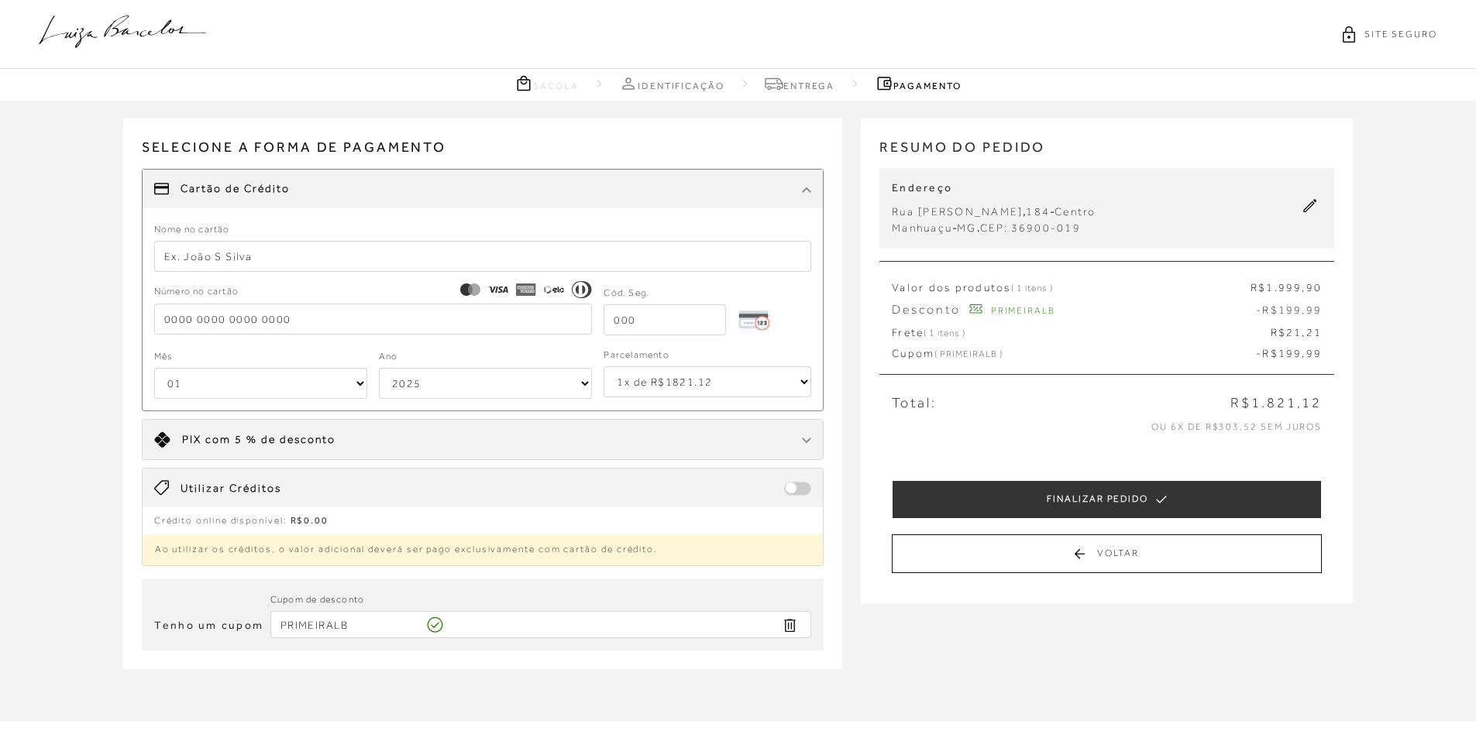
click at [255, 249] on input "text" at bounding box center [483, 256] width 658 height 31
type input "[PERSON_NAME]"
type input "[CREDIT_CARD_NUMBER]"
type input "541"
select select "07"
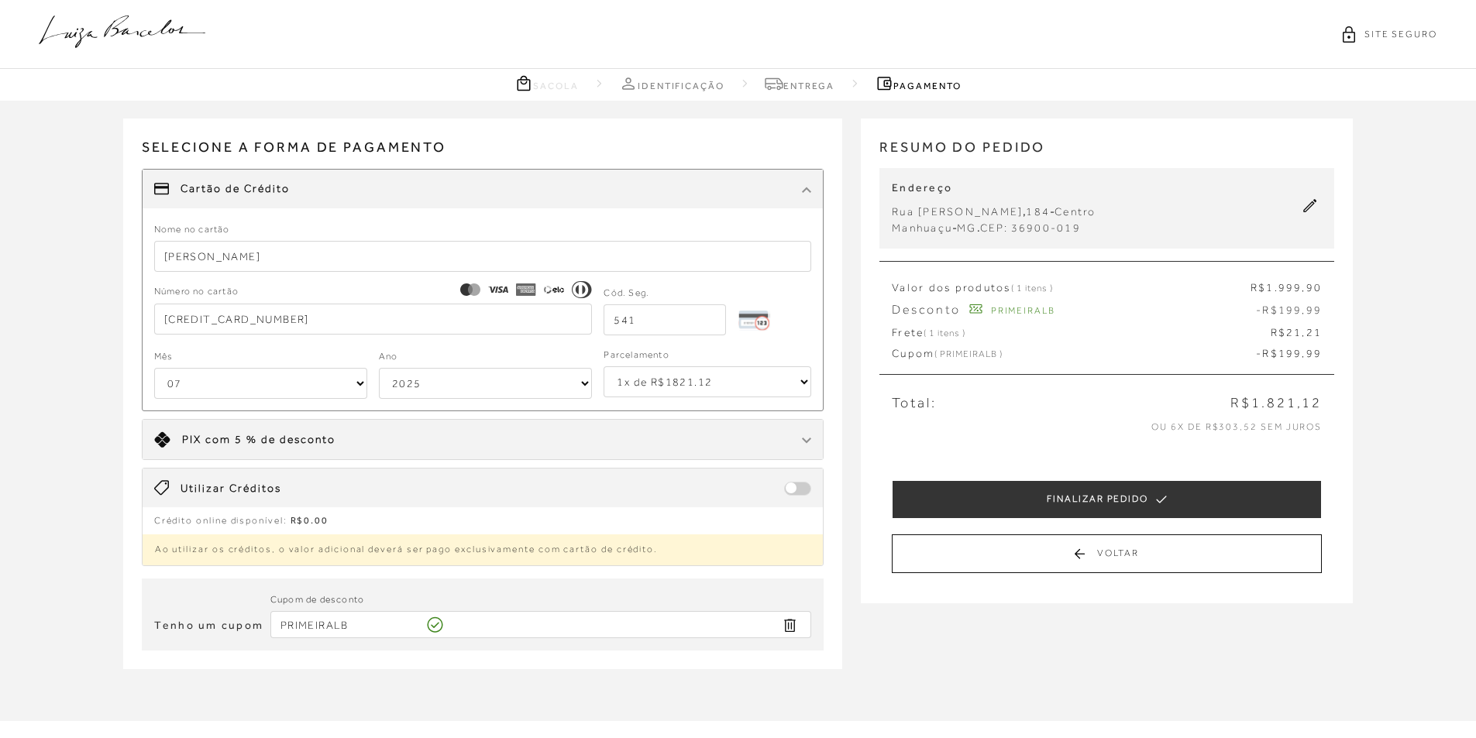
select select "2031"
type input "[CREDIT_CARD_NUMBER]"
drag, startPoint x: 236, startPoint y: 326, endPoint x: 108, endPoint y: 326, distance: 128.6
click at [108, 326] on div "Receber em casa BOLSA DE ALÇA CURTA EM COURO CARAMELO GRANDE CÓD: 777712274 Nº …" at bounding box center [738, 410] width 1476 height 619
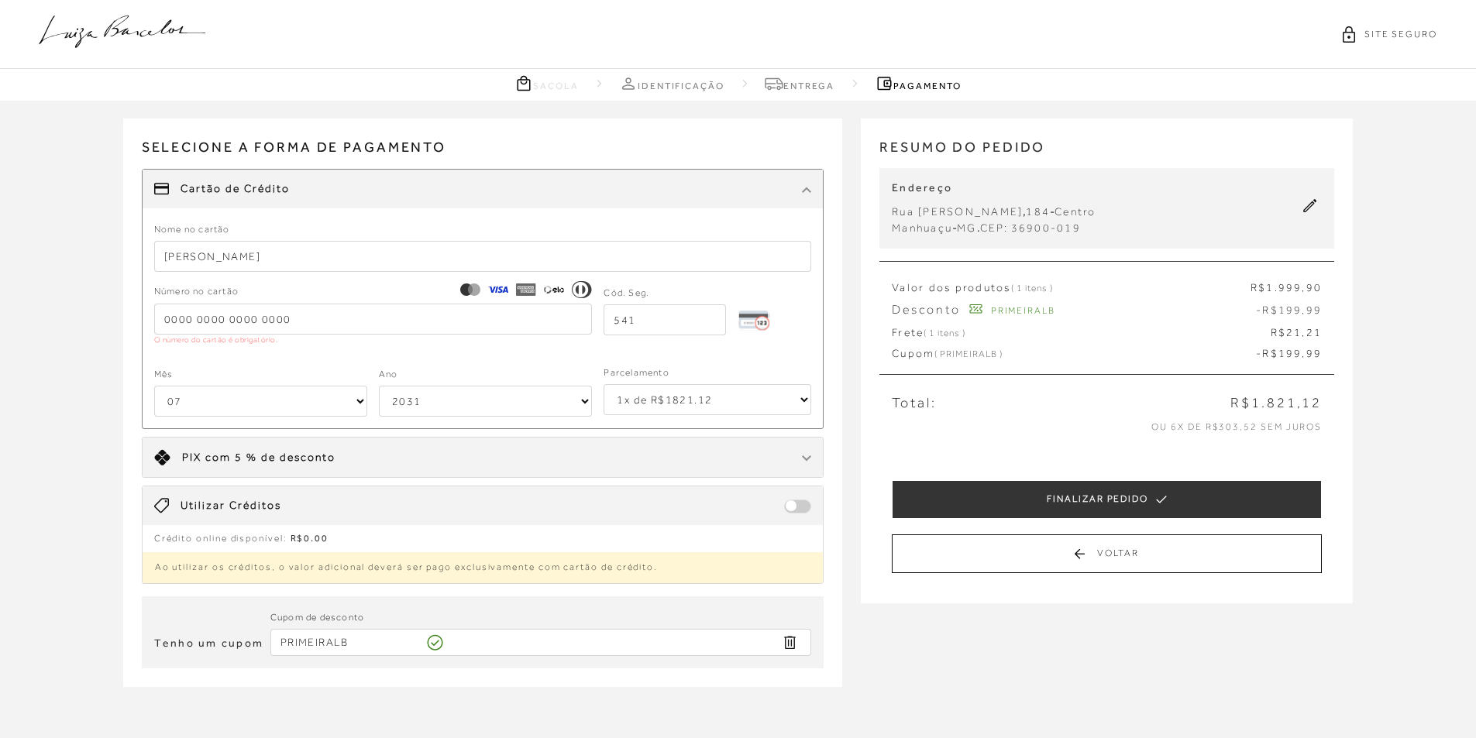
click at [229, 255] on input "[PERSON_NAME]" at bounding box center [483, 256] width 658 height 31
click at [225, 255] on input "[PERSON_NAME]" at bounding box center [483, 256] width 658 height 31
type input "[PERSON_NAME]"
click at [338, 311] on input "tel" at bounding box center [373, 319] width 438 height 31
click at [119, 310] on div "Receber em casa BOLSA DE ALÇA CURTA EM COURO CARAMELO GRANDE CÓD: 777712274 Nº …" at bounding box center [738, 419] width 1476 height 637
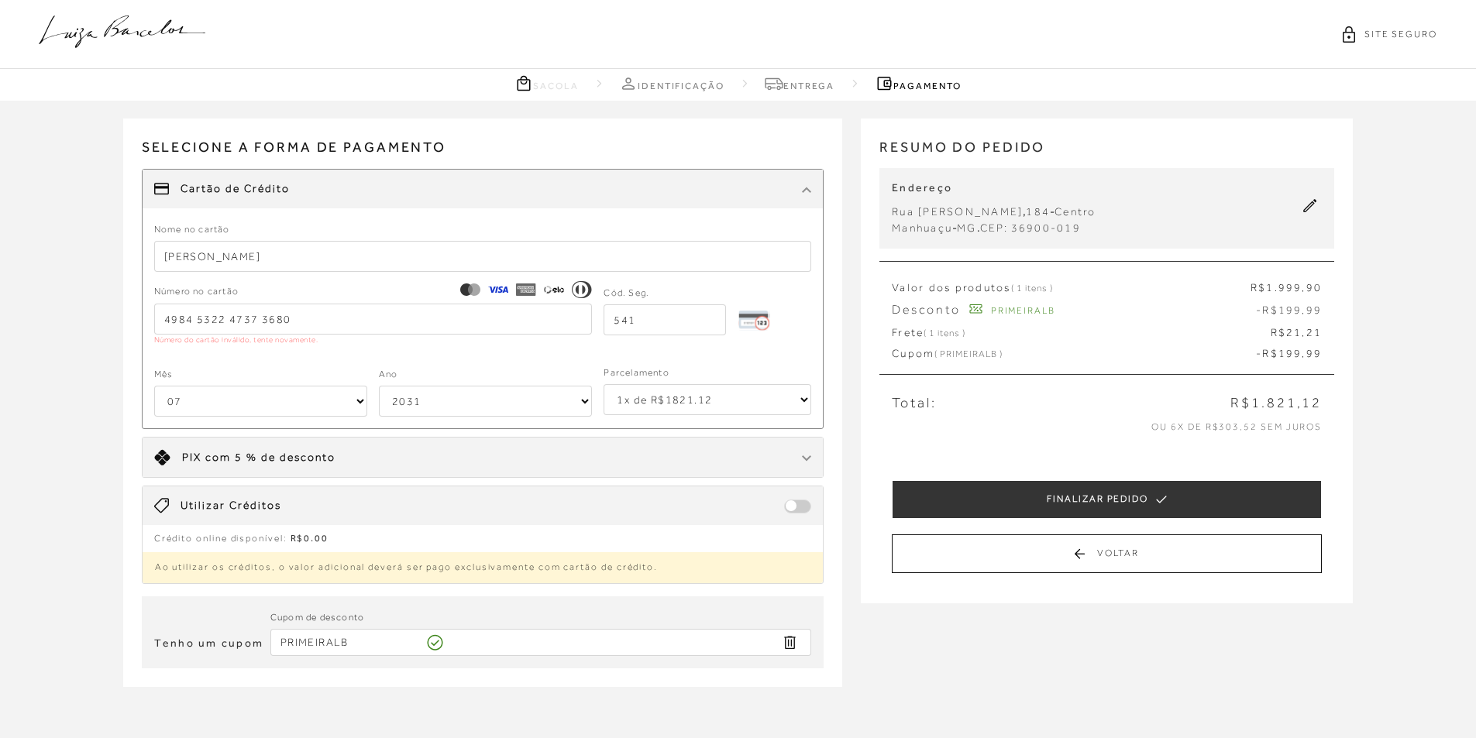
click at [250, 319] on input "4984 5322 4737 3680" at bounding box center [373, 319] width 438 height 31
drag, startPoint x: 293, startPoint y: 320, endPoint x: 258, endPoint y: 320, distance: 34.9
click at [258, 320] on input "4984 5322 4373 3680" at bounding box center [373, 319] width 438 height 31
drag, startPoint x: 167, startPoint y: 320, endPoint x: 250, endPoint y: 320, distance: 83.7
click at [250, 320] on input "4984 5322 4373" at bounding box center [373, 319] width 438 height 31
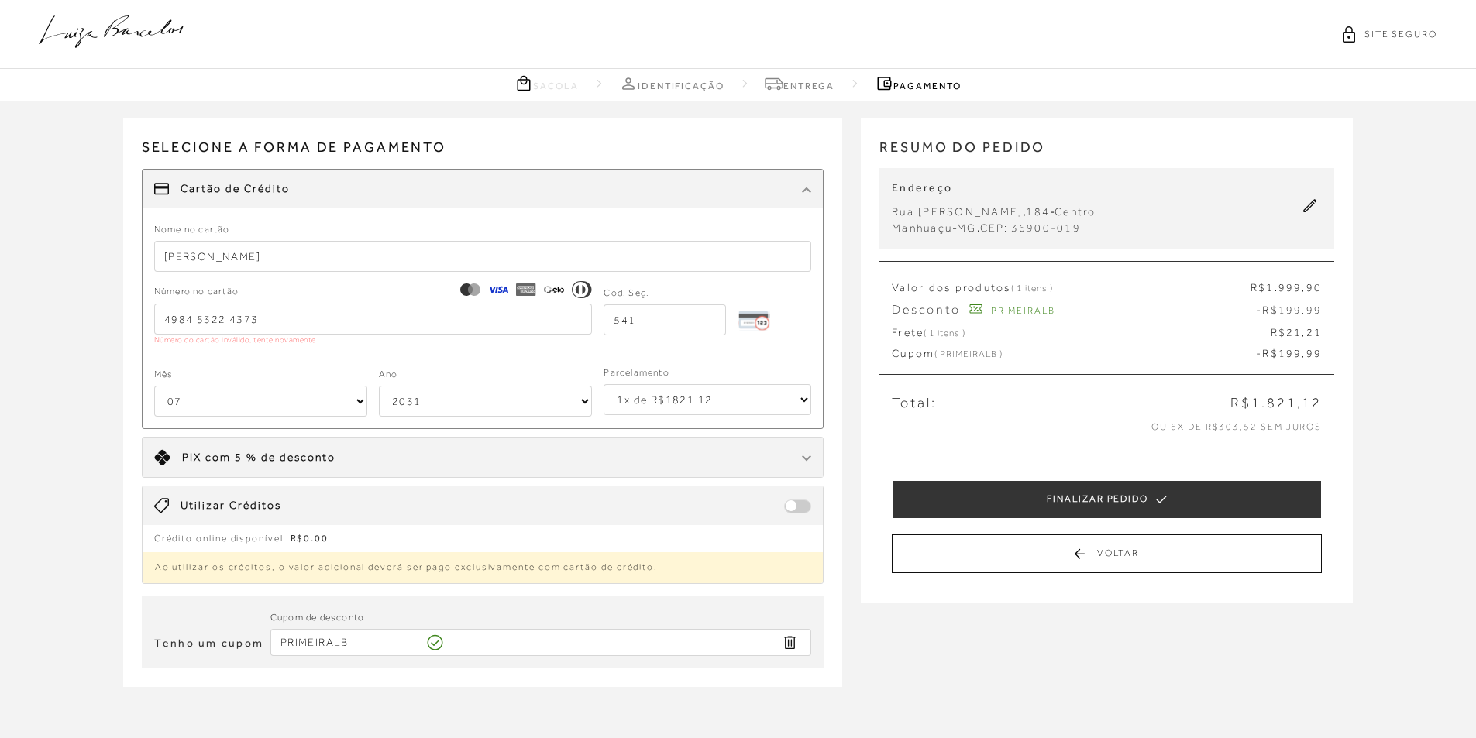
click at [251, 320] on input "4984 5322 4373" at bounding box center [373, 319] width 438 height 31
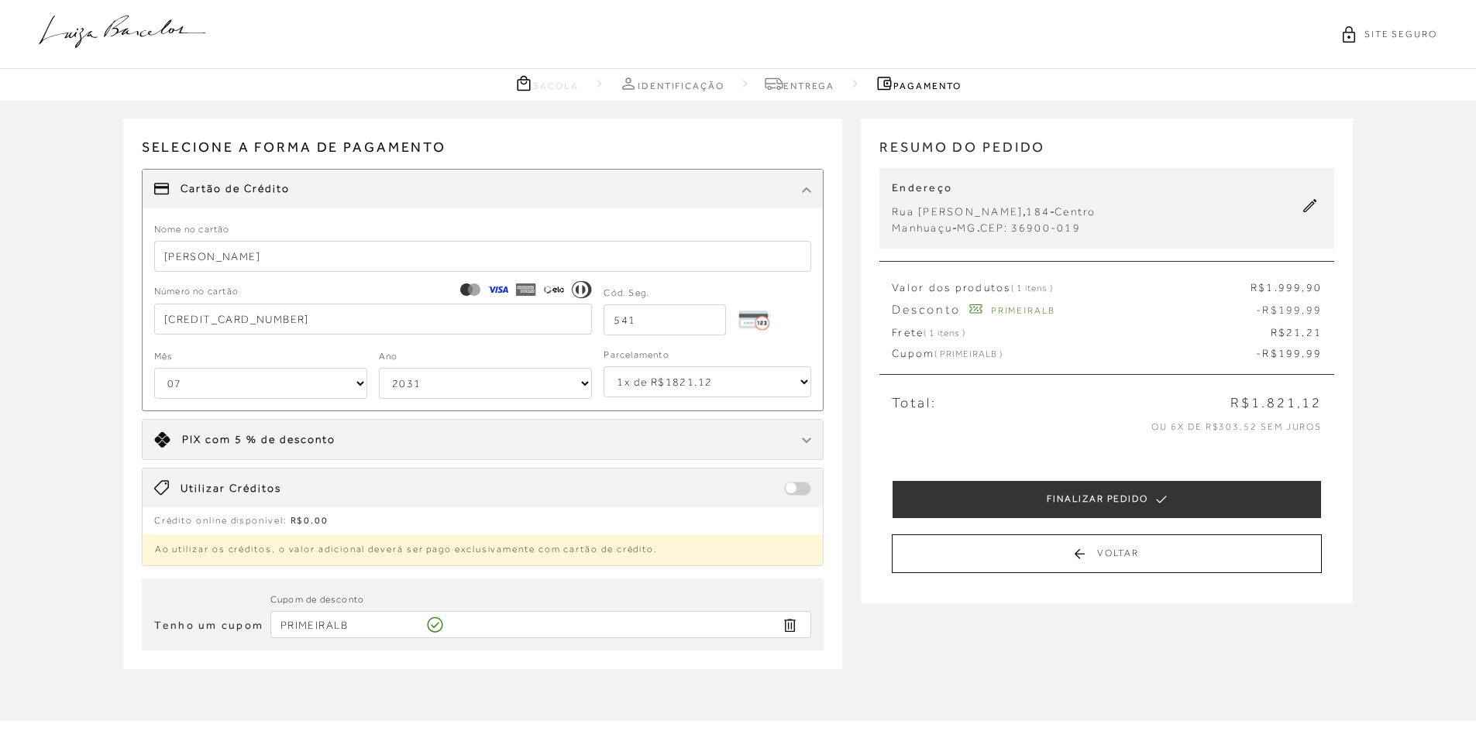
type input "[CREDIT_CARD_NUMBER]"
click at [81, 338] on div "Receber em casa BOLSA DE ALÇA CURTA EM COURO CARAMELO GRANDE CÓD: 777712274 Nº …" at bounding box center [738, 410] width 1476 height 619
drag, startPoint x: 670, startPoint y: 322, endPoint x: 558, endPoint y: 332, distance: 111.9
click at [558, 332] on div "Número no cartão [CREDIT_CARD_NUMBER] Cód. Seg. 541" at bounding box center [483, 309] width 658 height 51
type input "959"
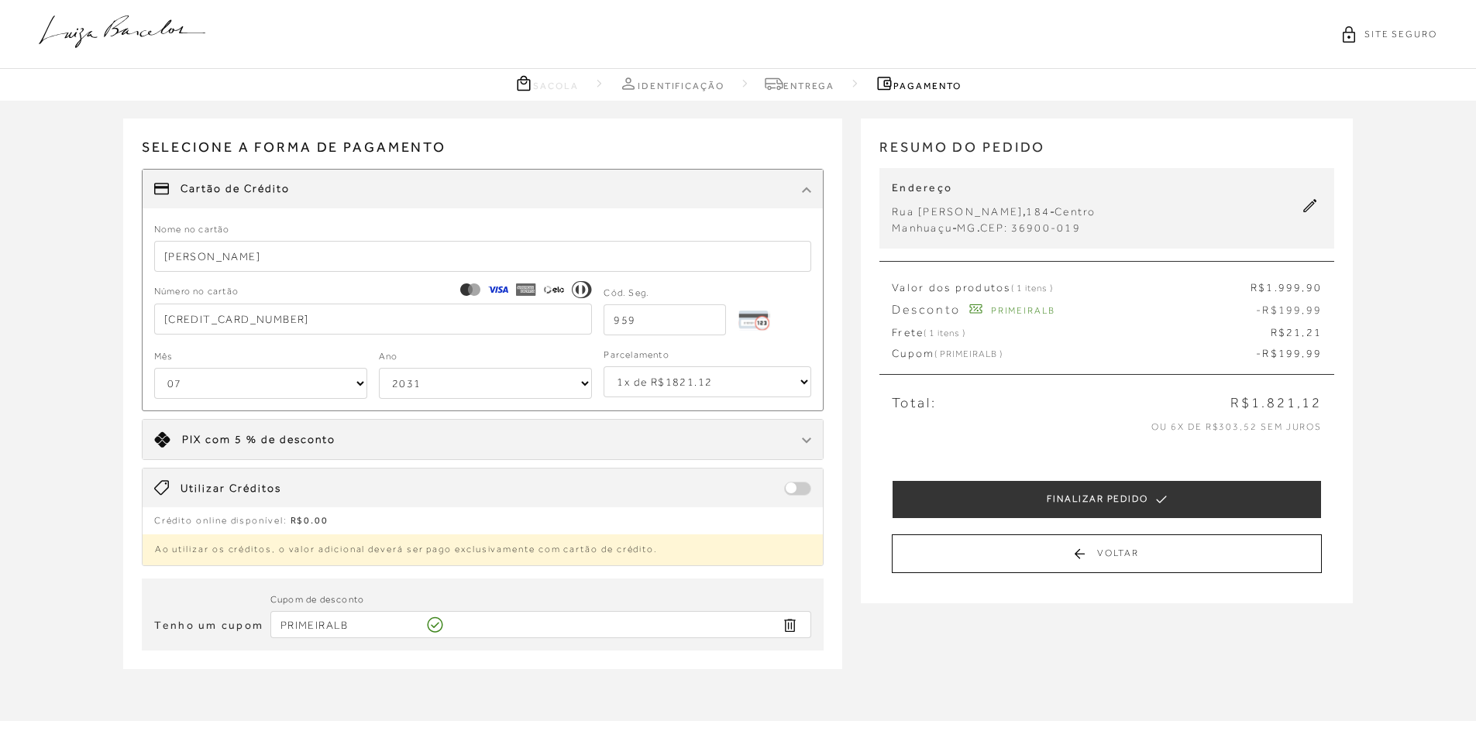
click at [287, 386] on select "01 02 03 04 05 06 07 08 09 10 11 12" at bounding box center [260, 383] width 213 height 31
select select "10"
click at [154, 368] on select "01 02 03 04 05 06 07 08 09 10 11 12" at bounding box center [260, 383] width 213 height 31
click at [472, 383] on select "2025 2026 2027 2028 2029 2030 2031 2032 2033 2034 2035 2036 2037 2038 2039 2040…" at bounding box center [485, 383] width 213 height 31
select select "2027"
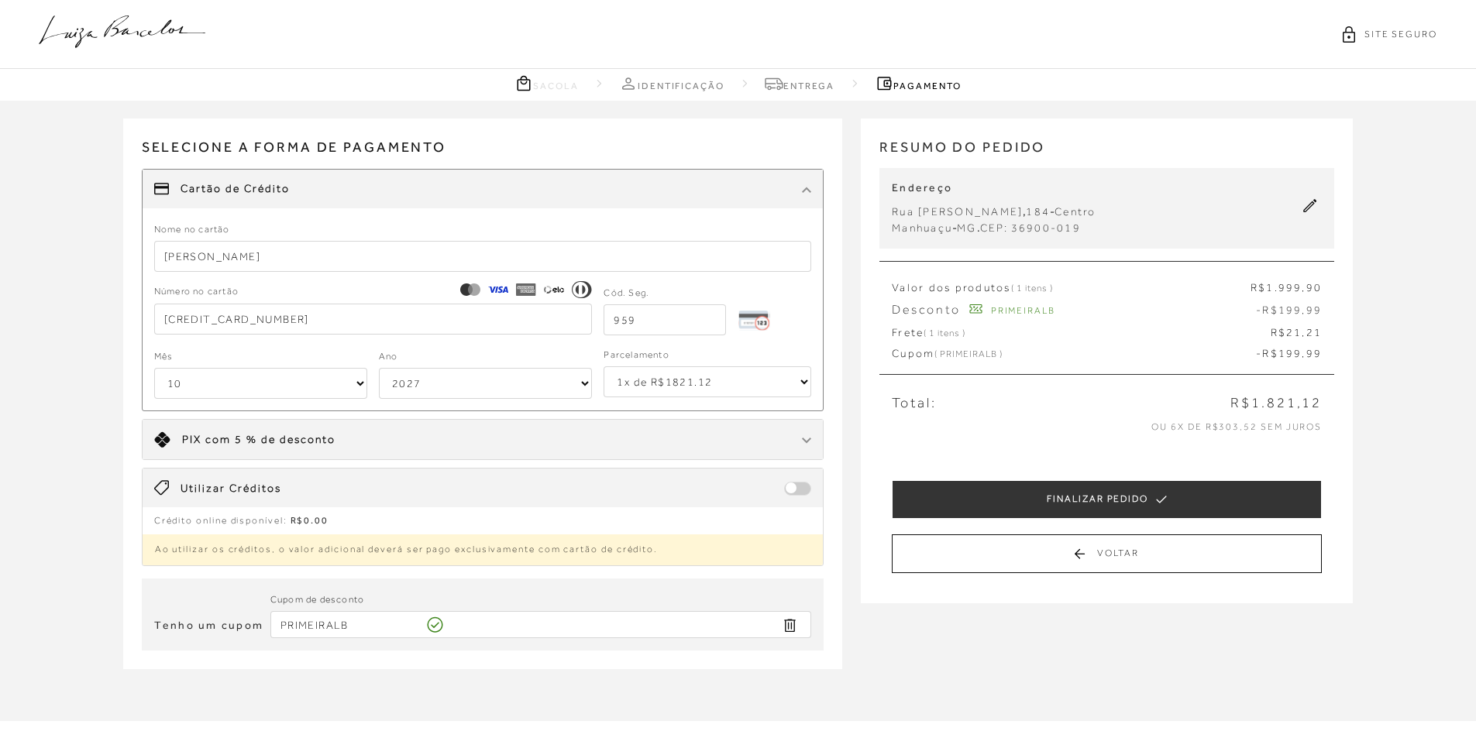
click at [379, 368] on select "2025 2026 2027 2028 2029 2030 2031 2032 2033 2034 2035 2036 2037 2038 2039 2040…" at bounding box center [485, 383] width 213 height 31
click at [692, 390] on select "1x de R$1821.12 2x de R$910.56 sem juros 3x de R$607.04 sem juros 4x de R$455.2…" at bounding box center [707, 381] width 208 height 31
select select "6"
click at [603, 366] on select "1x de R$1821.12 2x de R$910.56 sem juros 3x de R$607.04 sem juros 4x de R$455.2…" at bounding box center [707, 381] width 208 height 31
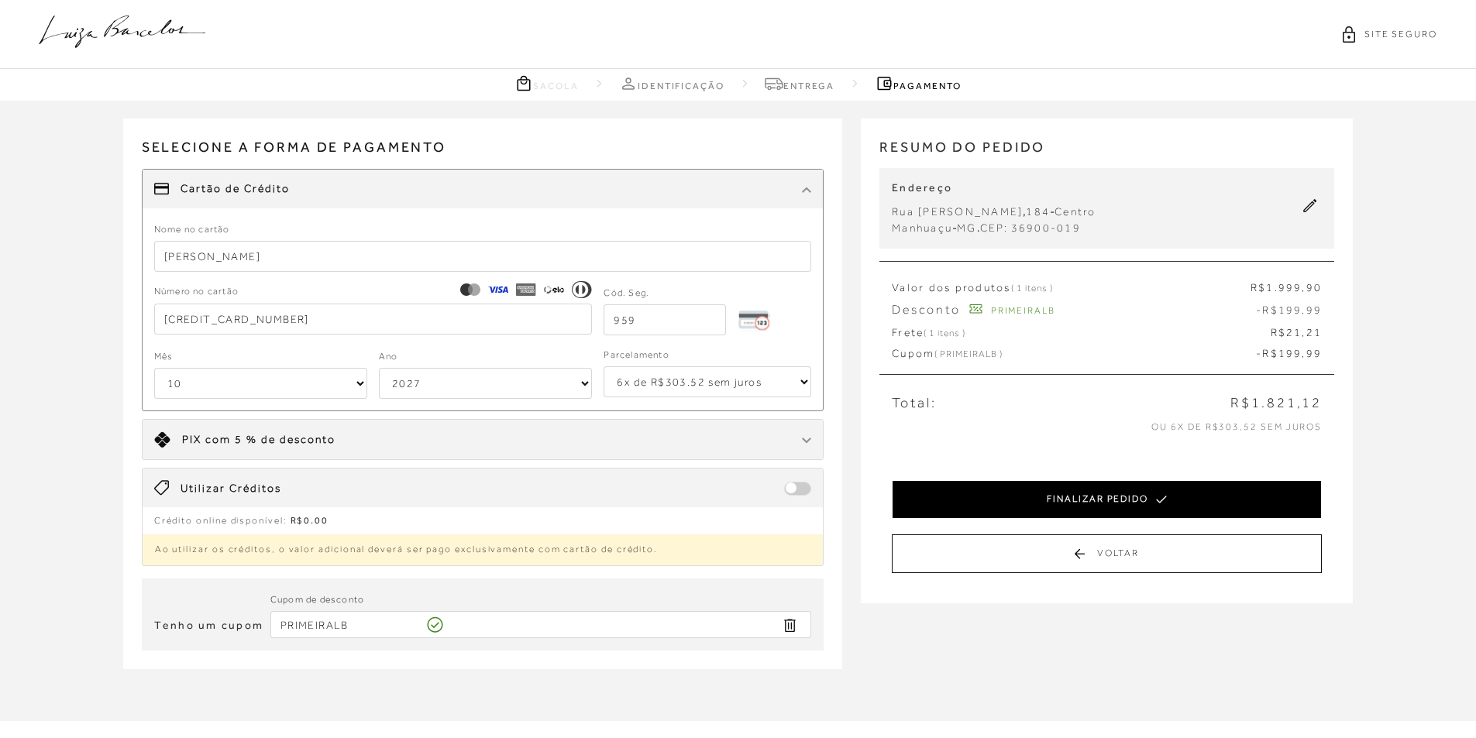
click at [1108, 504] on button "FINALIZAR PEDIDO" at bounding box center [1107, 499] width 430 height 39
select select "10"
select select "2027"
select select "6"
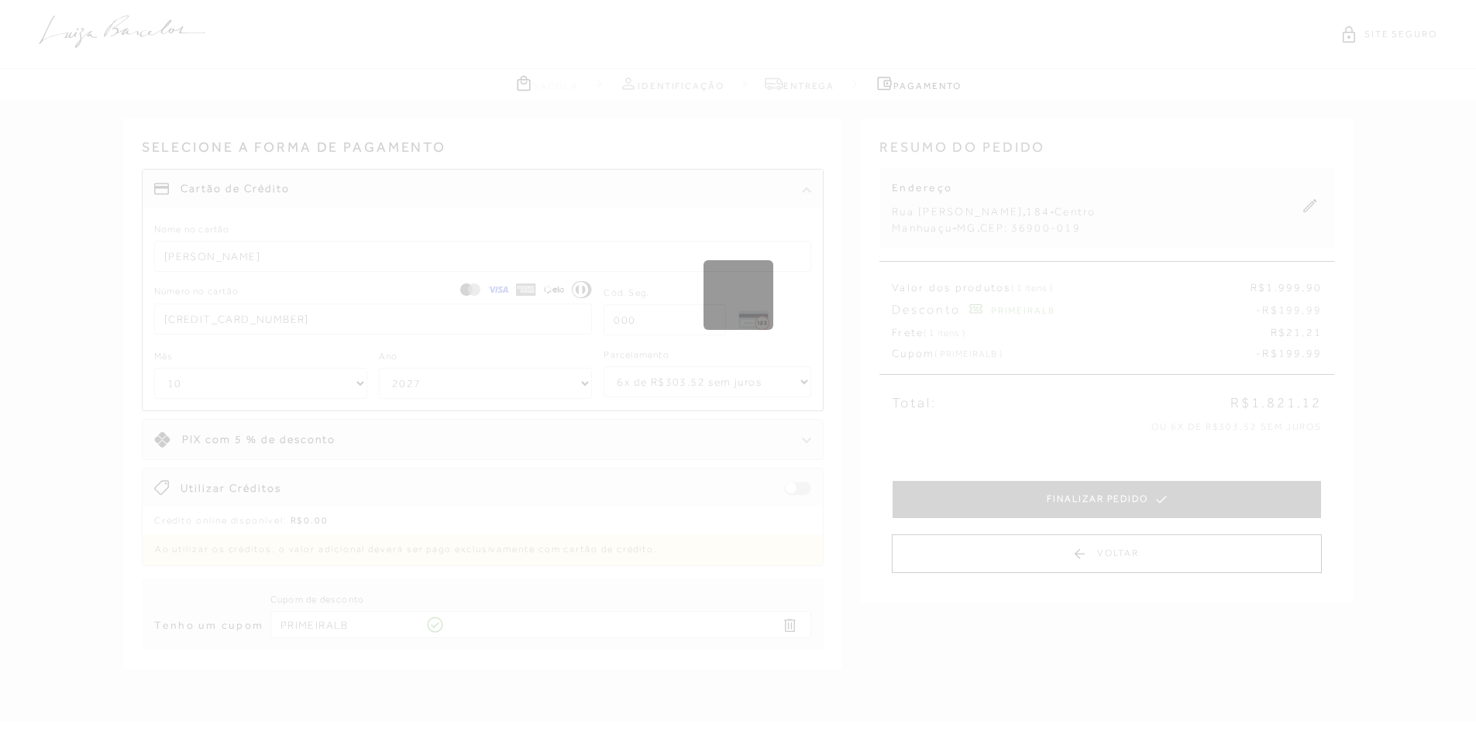
select select "1"
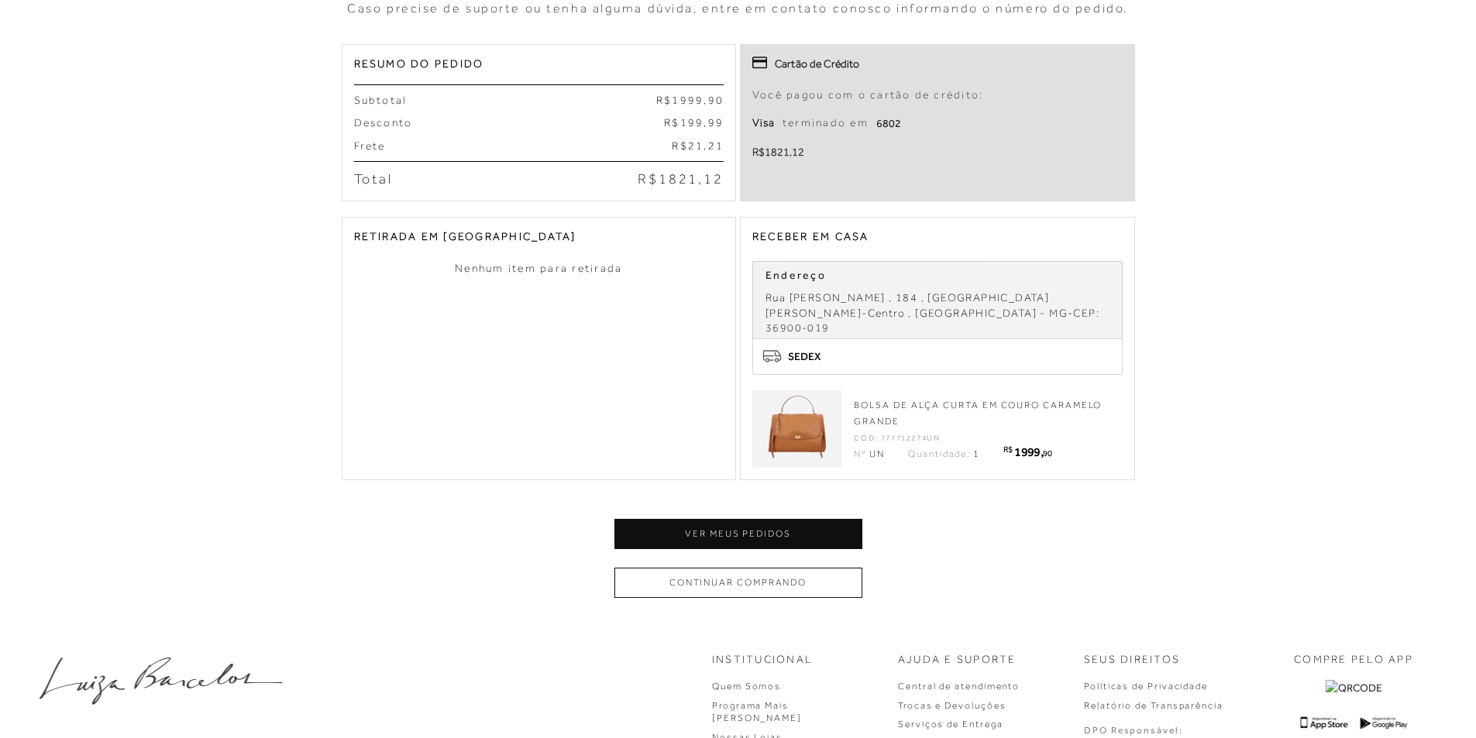
scroll to position [387, 0]
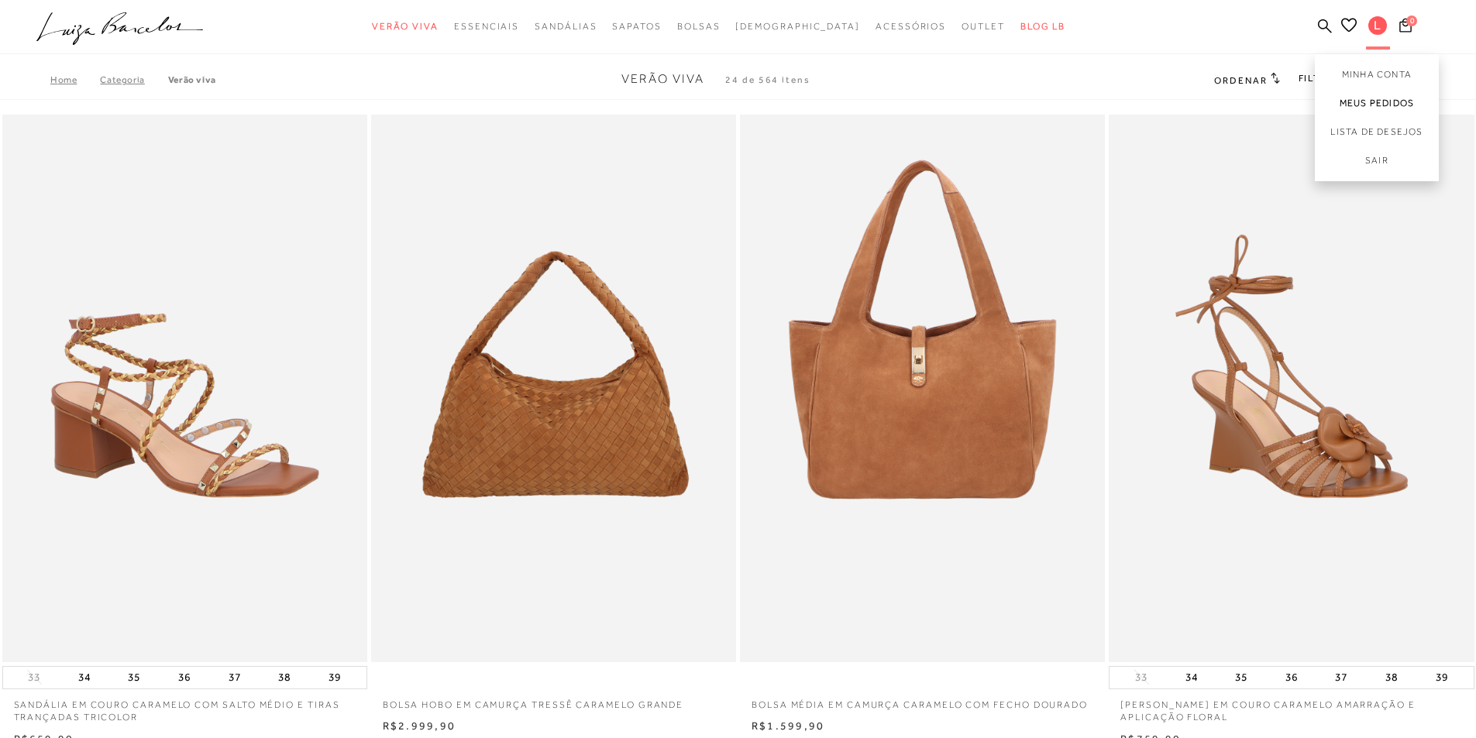
click at [1361, 103] on link "Meus Pedidos" at bounding box center [1376, 103] width 124 height 29
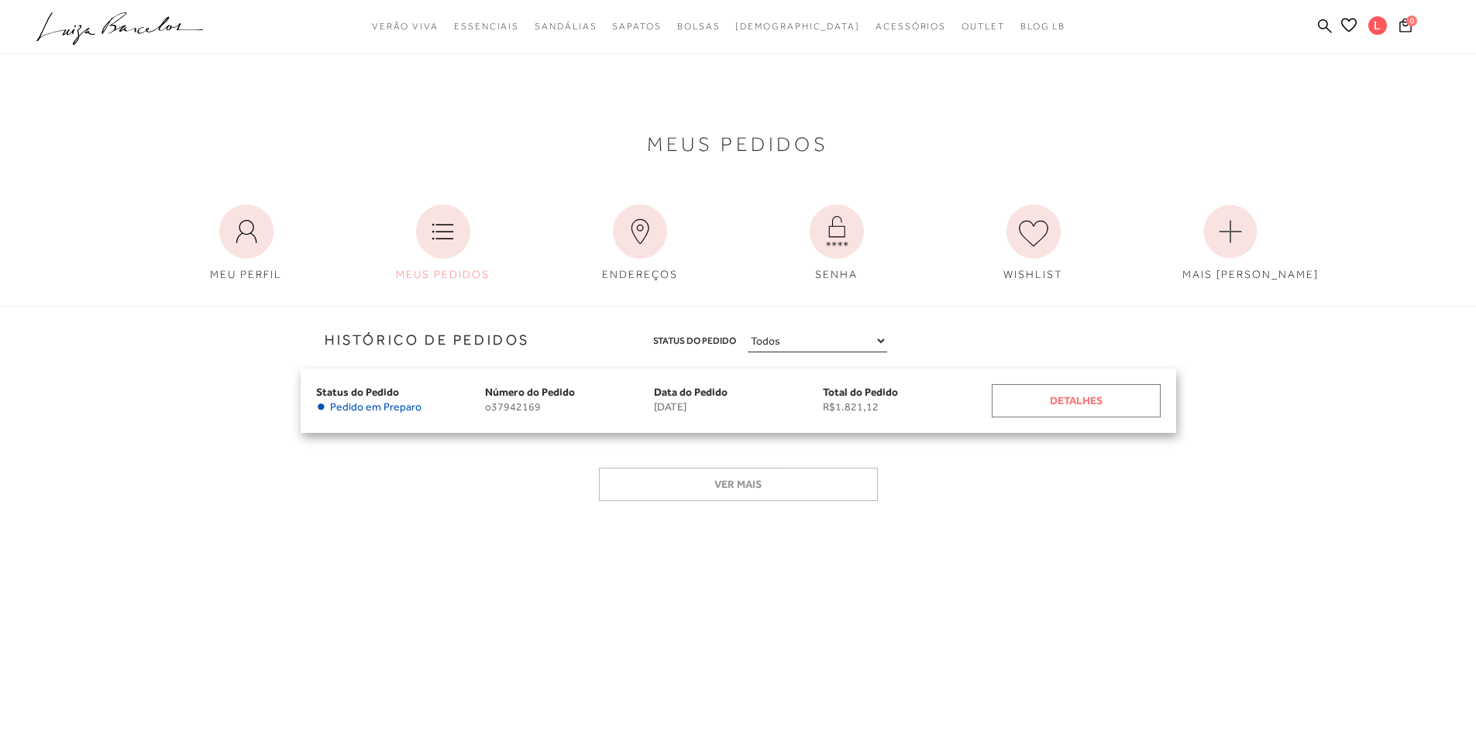
click at [1021, 400] on div "Detalhes" at bounding box center [1075, 400] width 169 height 33
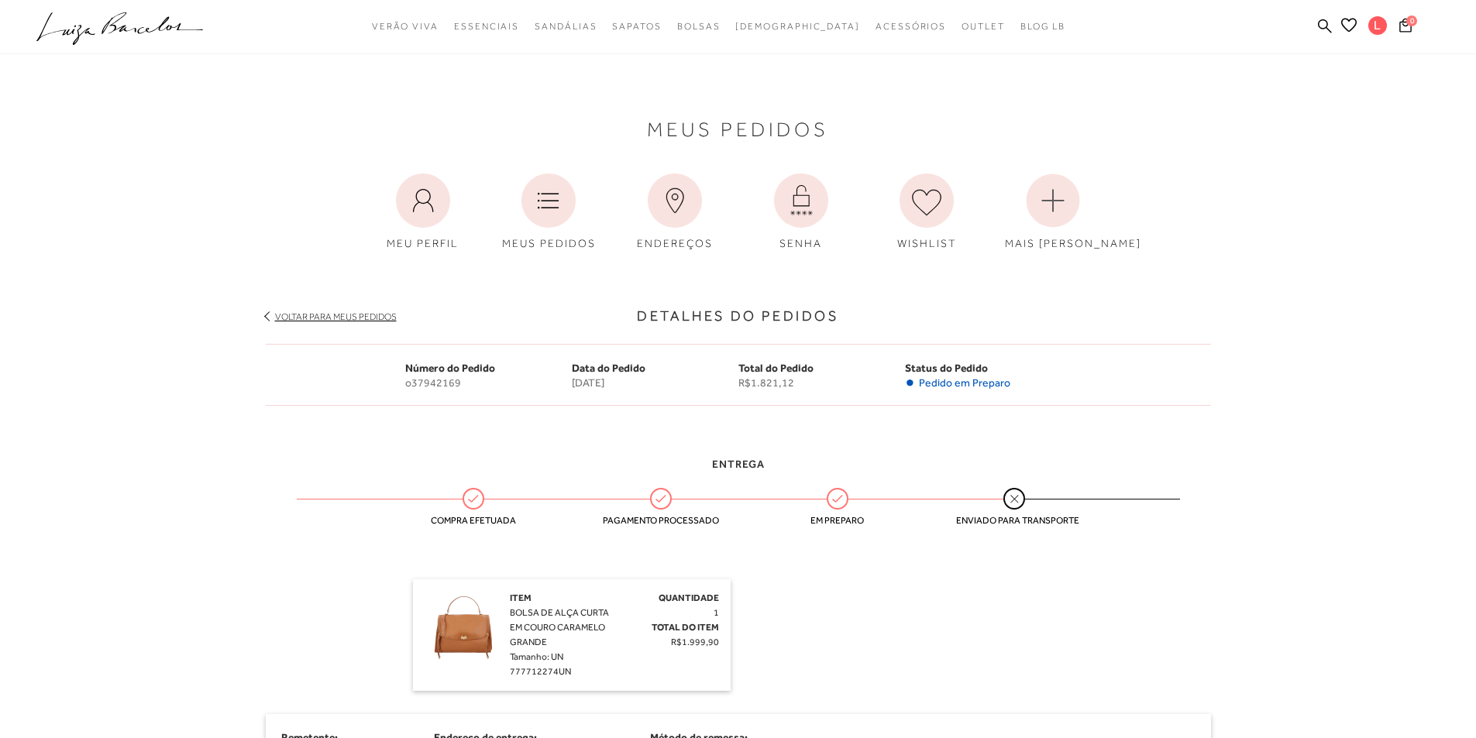
click at [466, 634] on img at bounding box center [462, 629] width 77 height 77
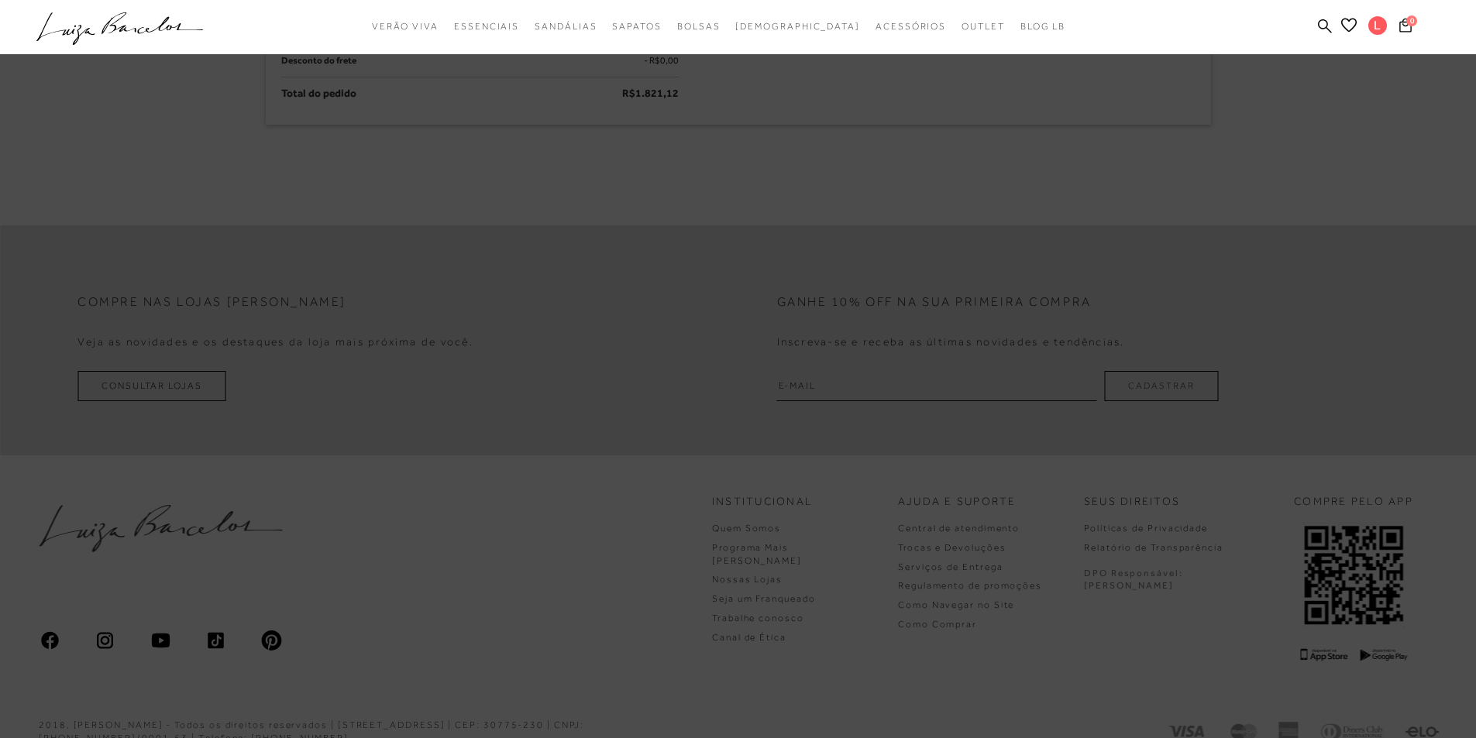
scroll to position [1011, 0]
